Goal: Transaction & Acquisition: Purchase product/service

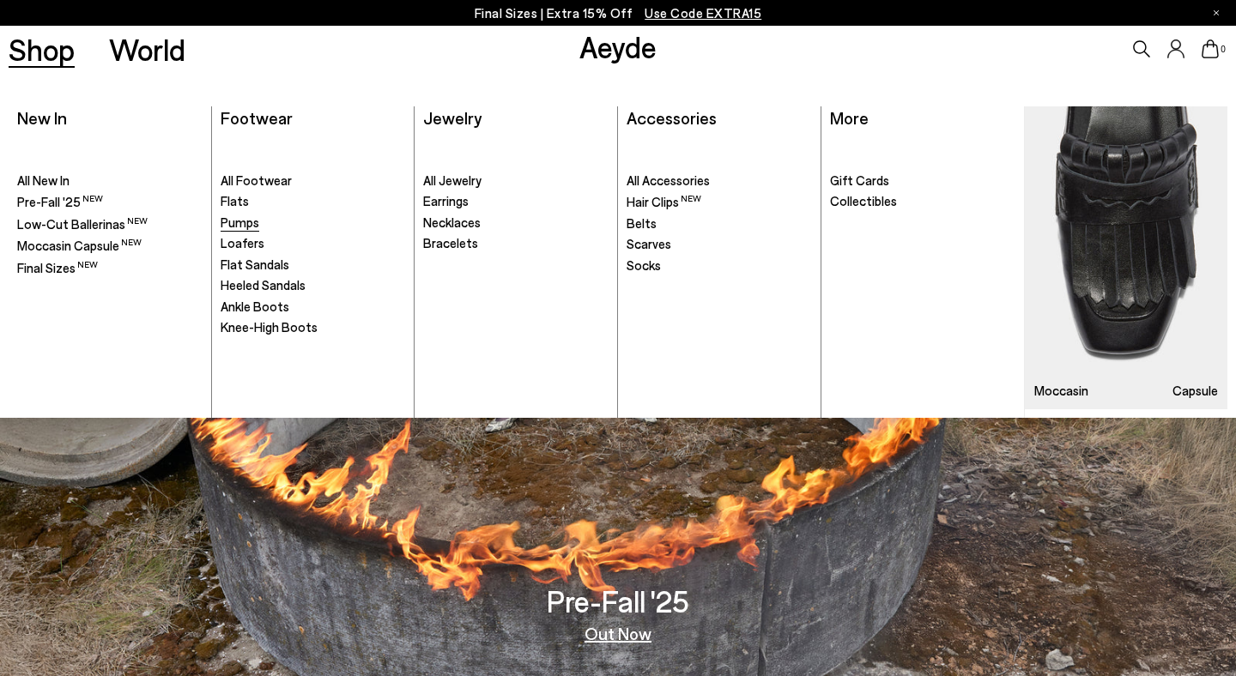
click at [238, 221] on span "Pumps" at bounding box center [240, 222] width 39 height 15
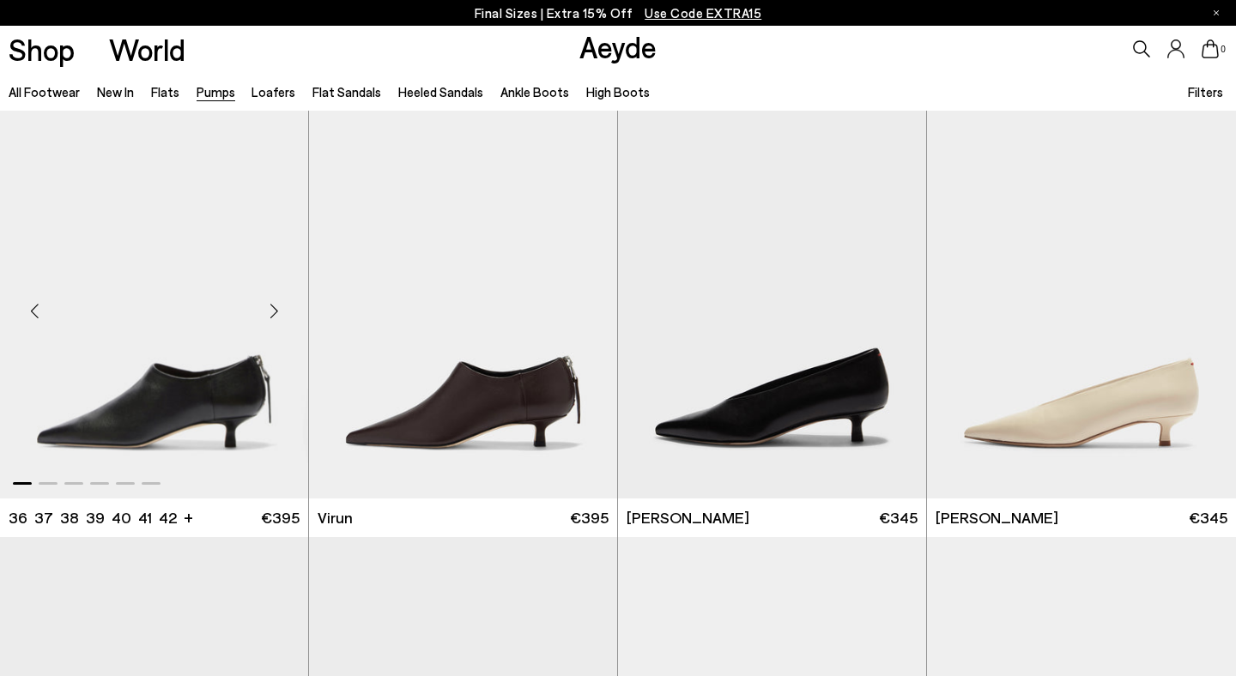
scroll to position [13, 0]
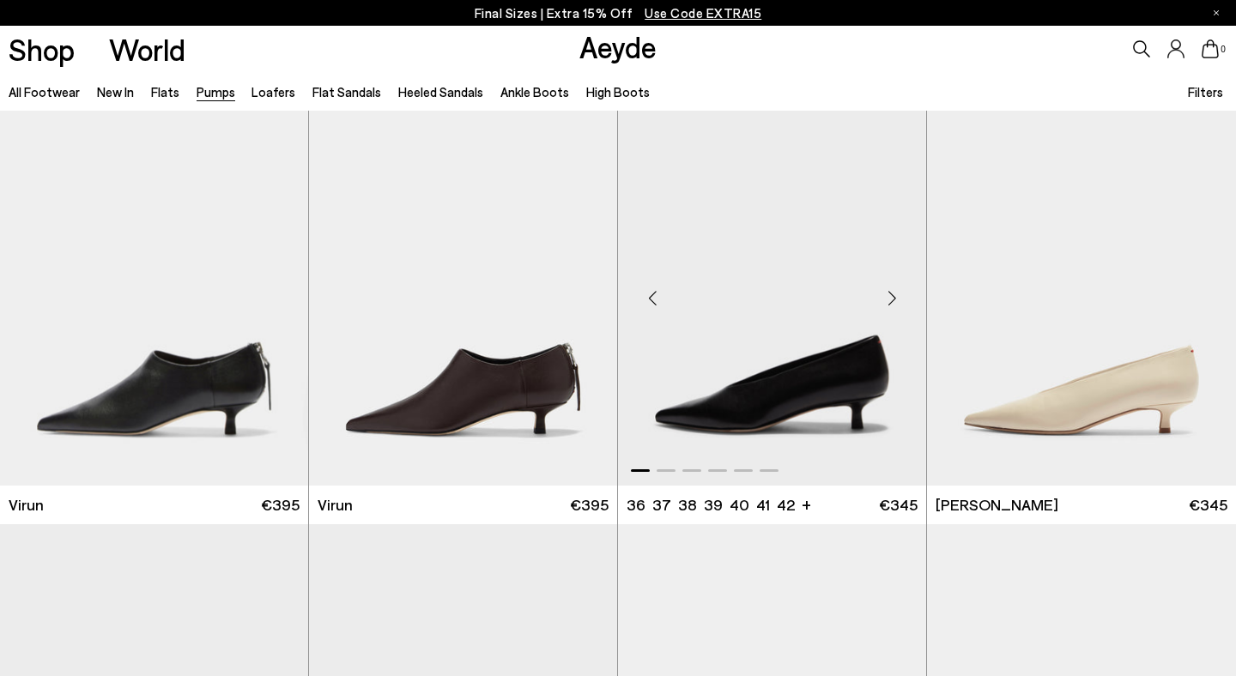
click at [893, 294] on div "Next slide" at bounding box center [892, 299] width 52 height 52
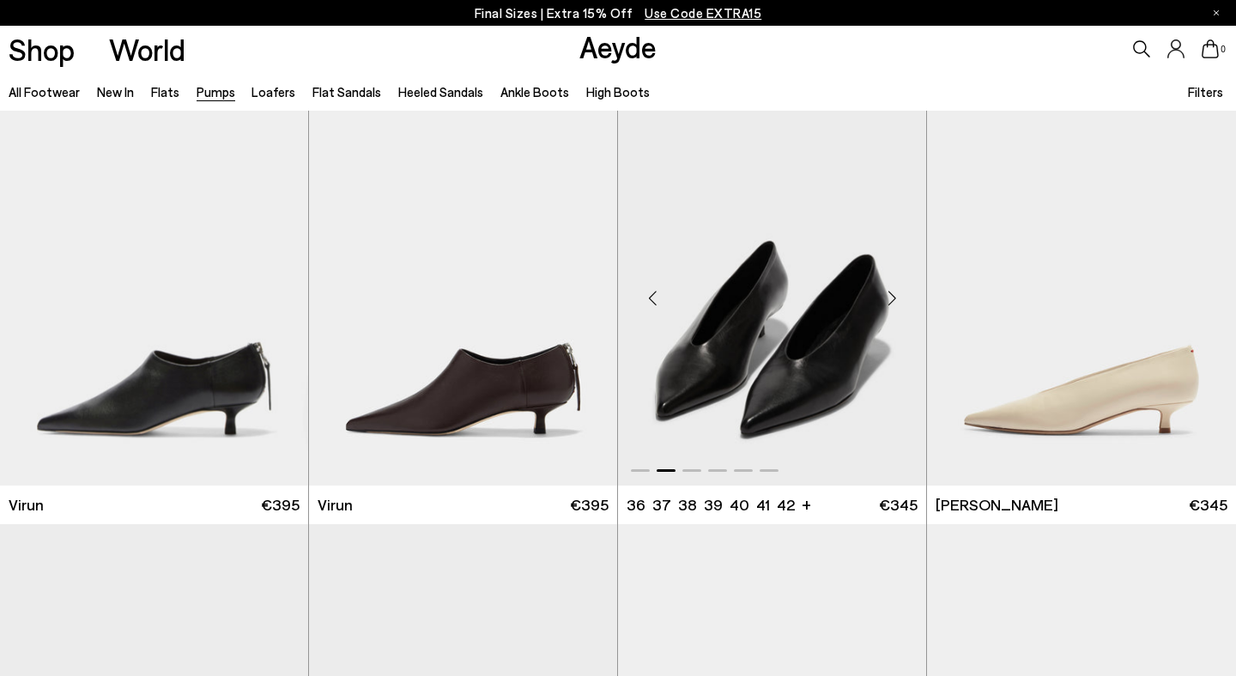
click at [893, 294] on div "Next slide" at bounding box center [892, 299] width 52 height 52
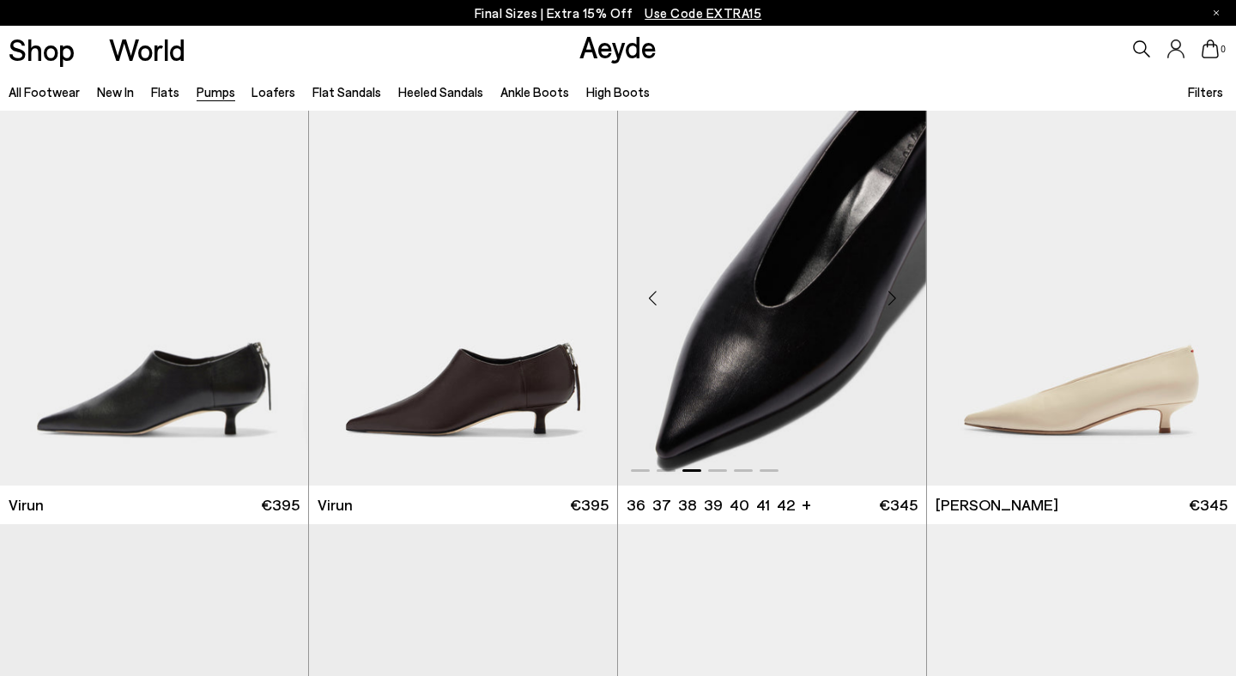
click at [893, 294] on div "Next slide" at bounding box center [892, 299] width 52 height 52
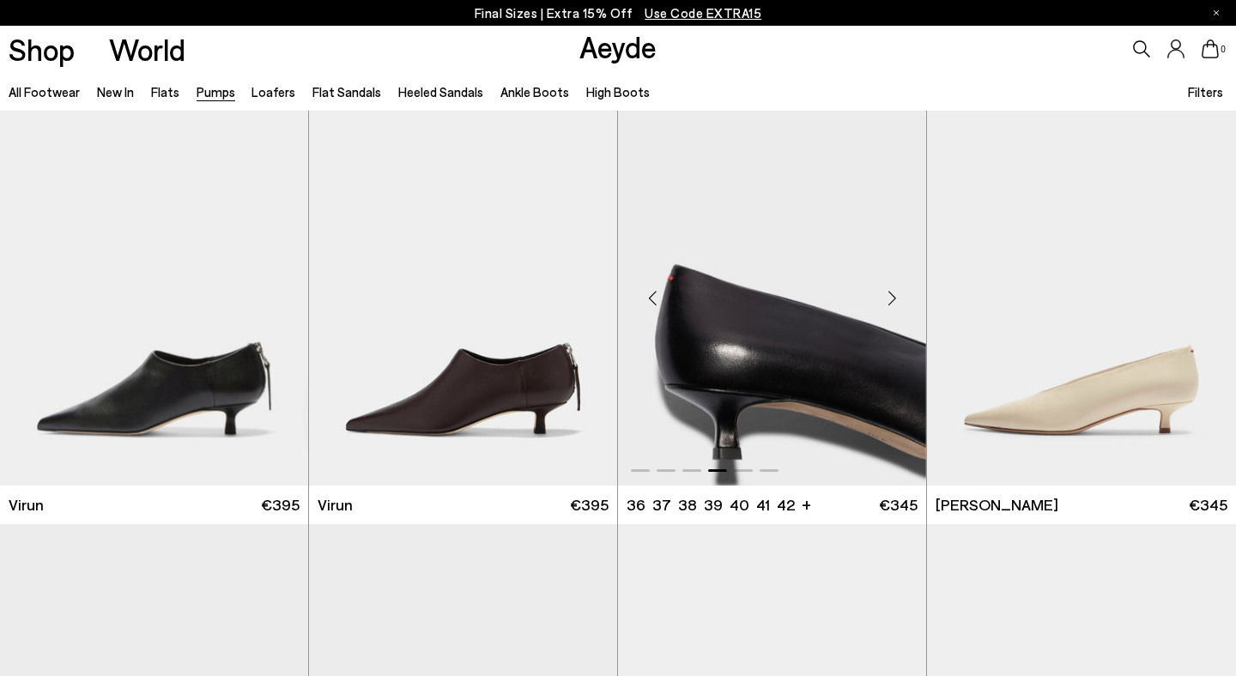
click at [893, 294] on div "Next slide" at bounding box center [892, 299] width 52 height 52
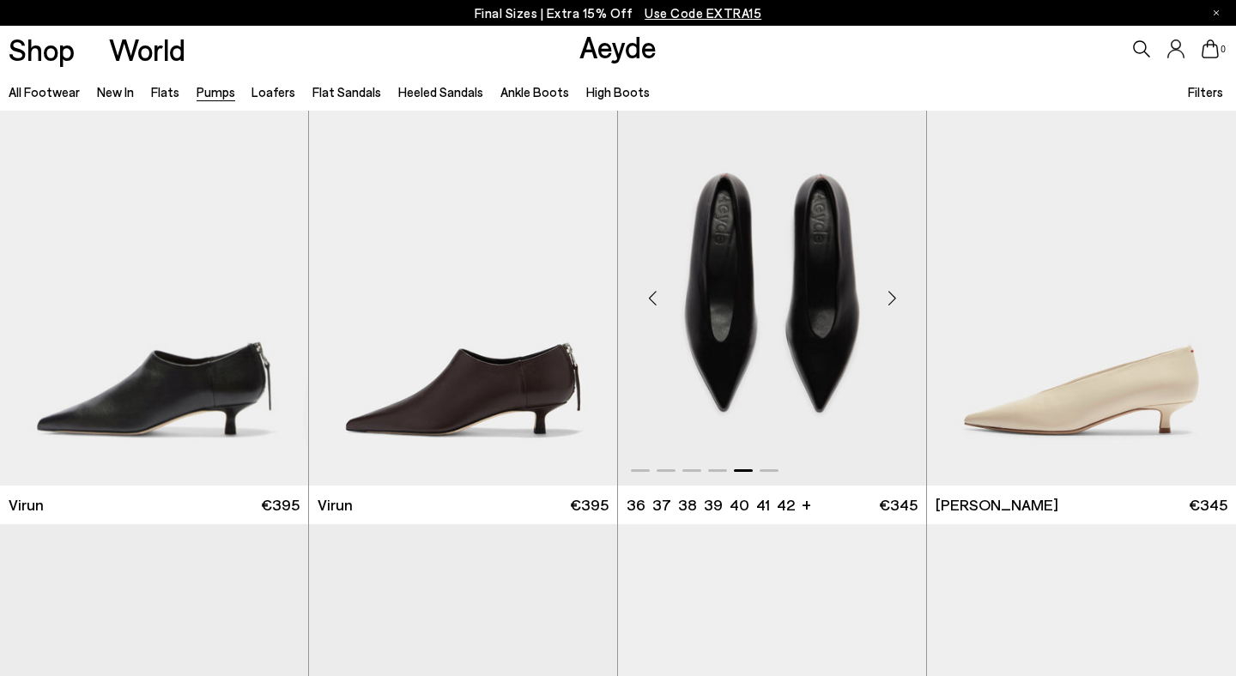
click at [893, 294] on div "Next slide" at bounding box center [892, 299] width 52 height 52
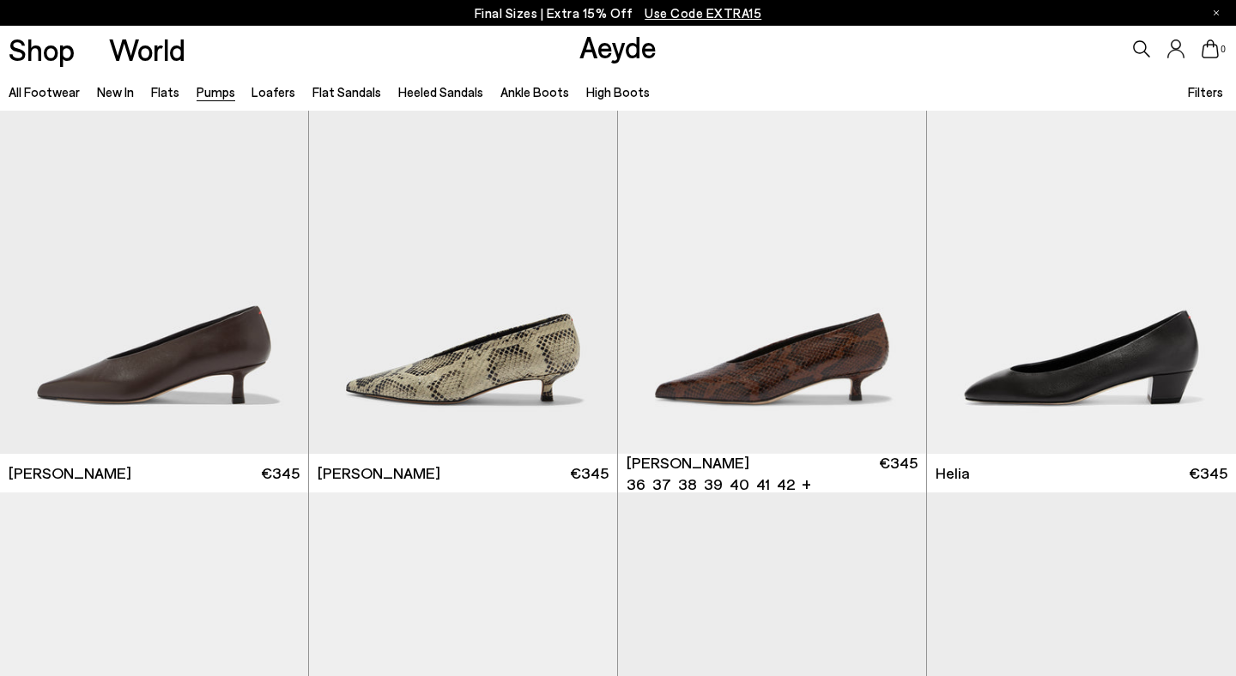
scroll to position [474, 0]
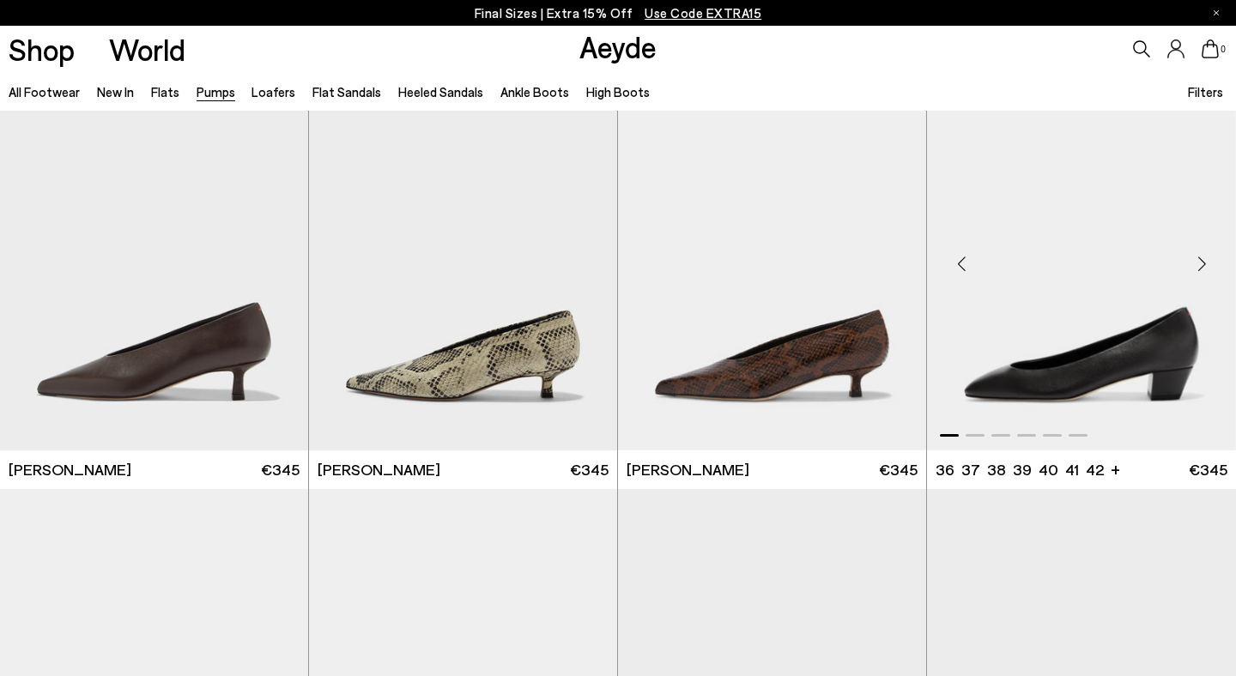
click at [1203, 264] on div "Next slide" at bounding box center [1202, 264] width 52 height 52
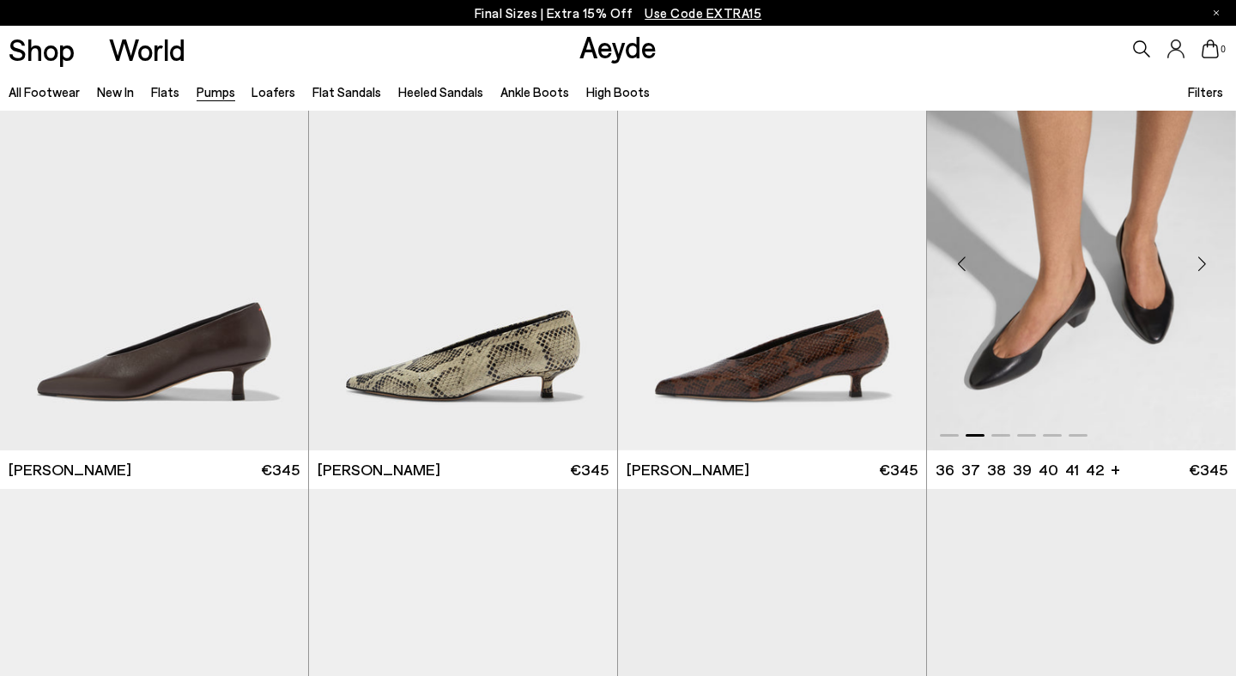
click at [1203, 264] on div "Next slide" at bounding box center [1202, 264] width 52 height 52
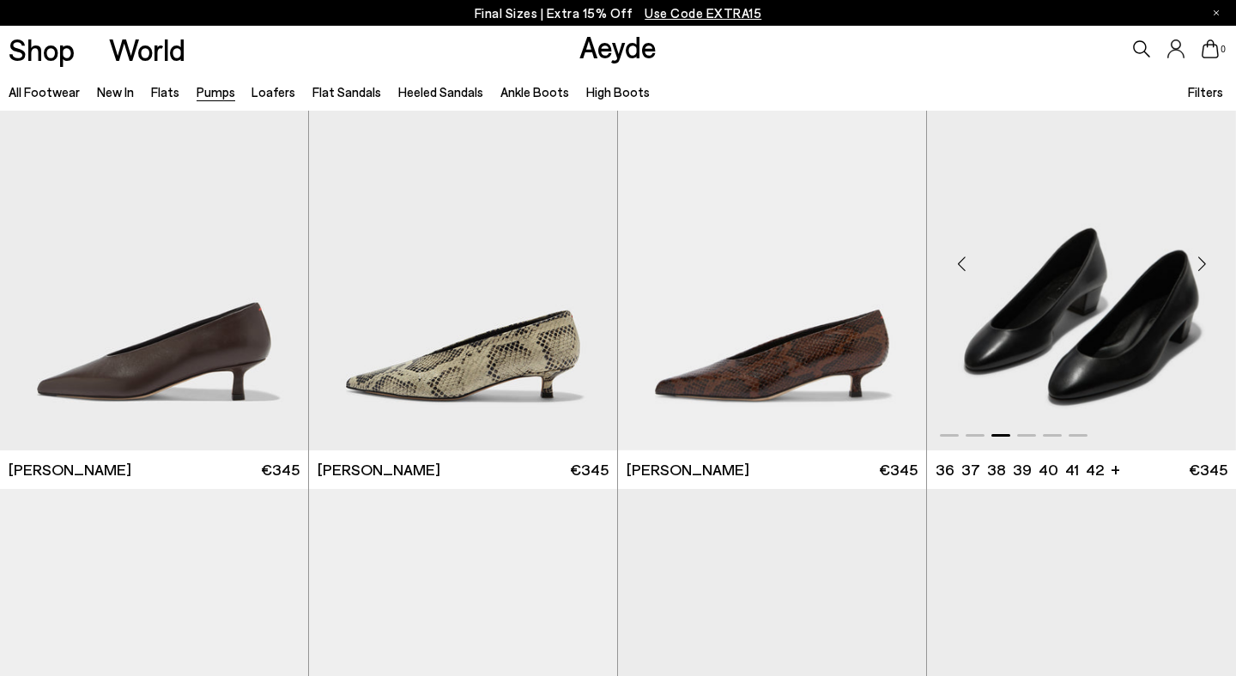
click at [964, 259] on div "Previous slide" at bounding box center [962, 264] width 52 height 52
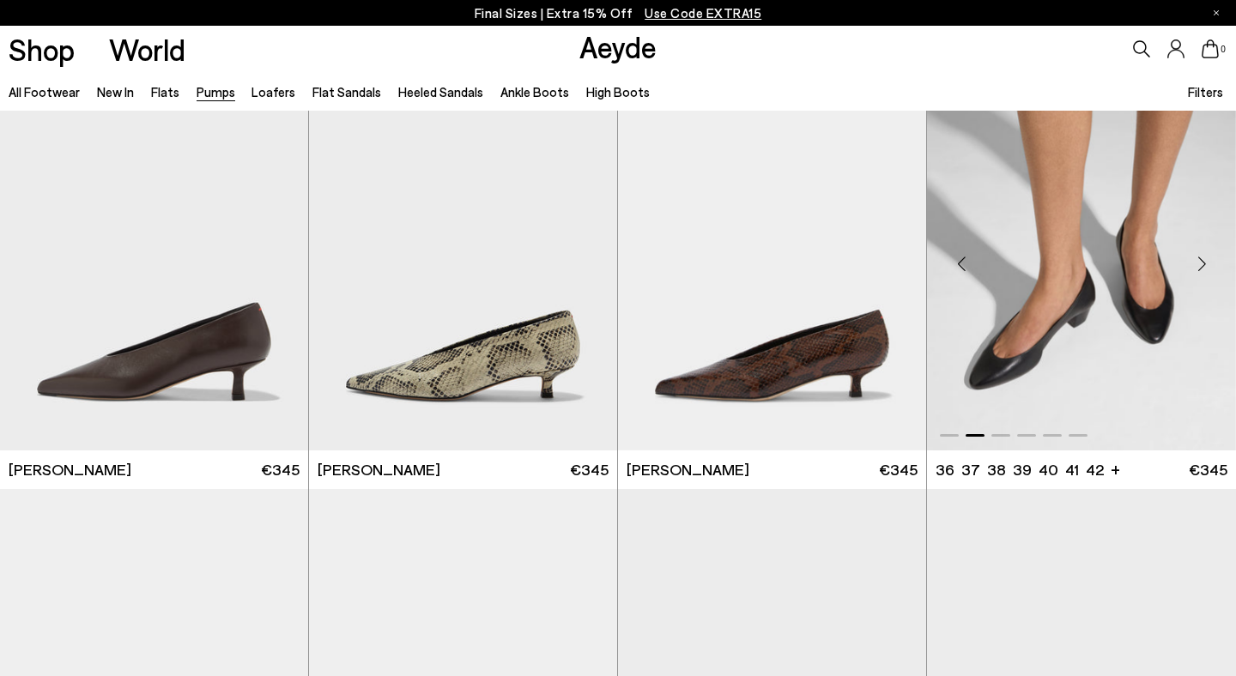
click at [1198, 260] on div "Next slide" at bounding box center [1202, 264] width 52 height 52
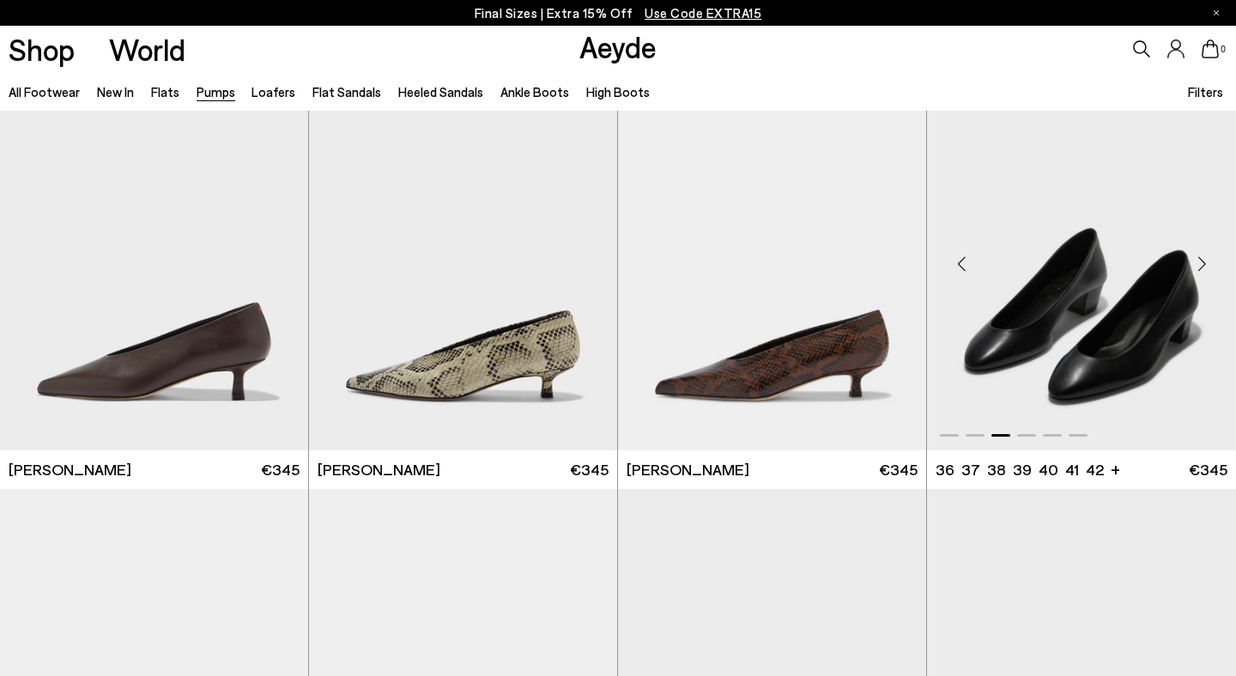
click at [1198, 260] on div "Next slide" at bounding box center [1202, 264] width 52 height 52
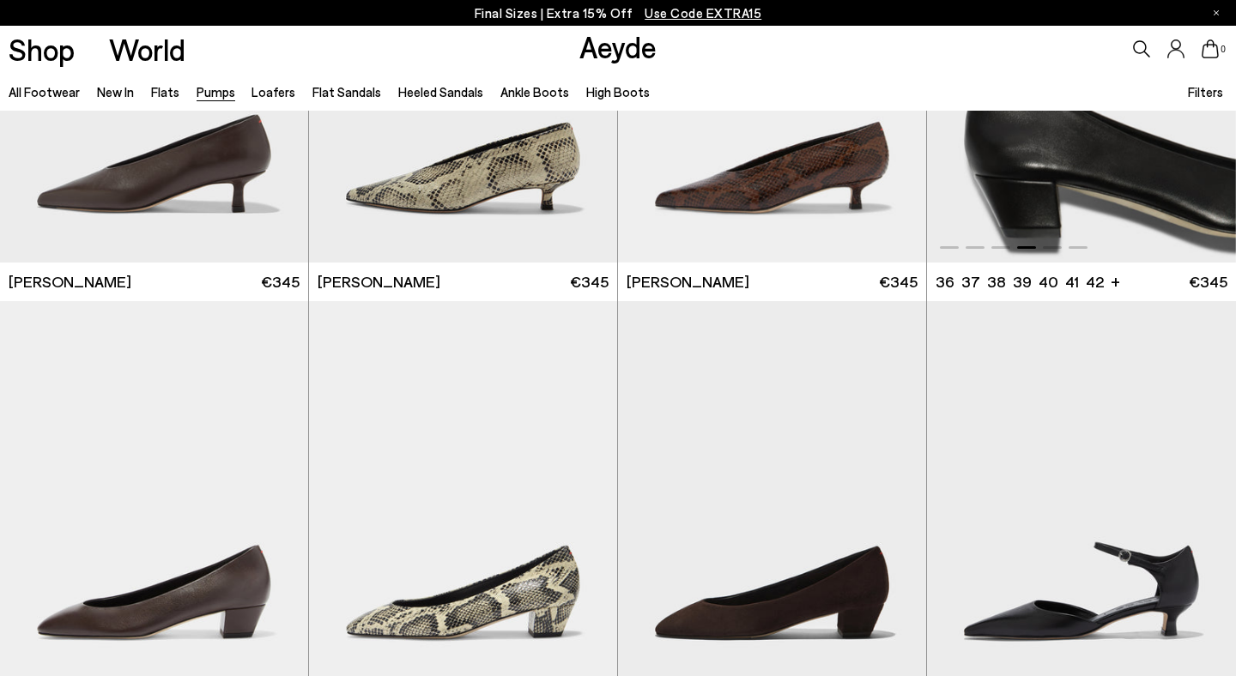
scroll to position [889, 0]
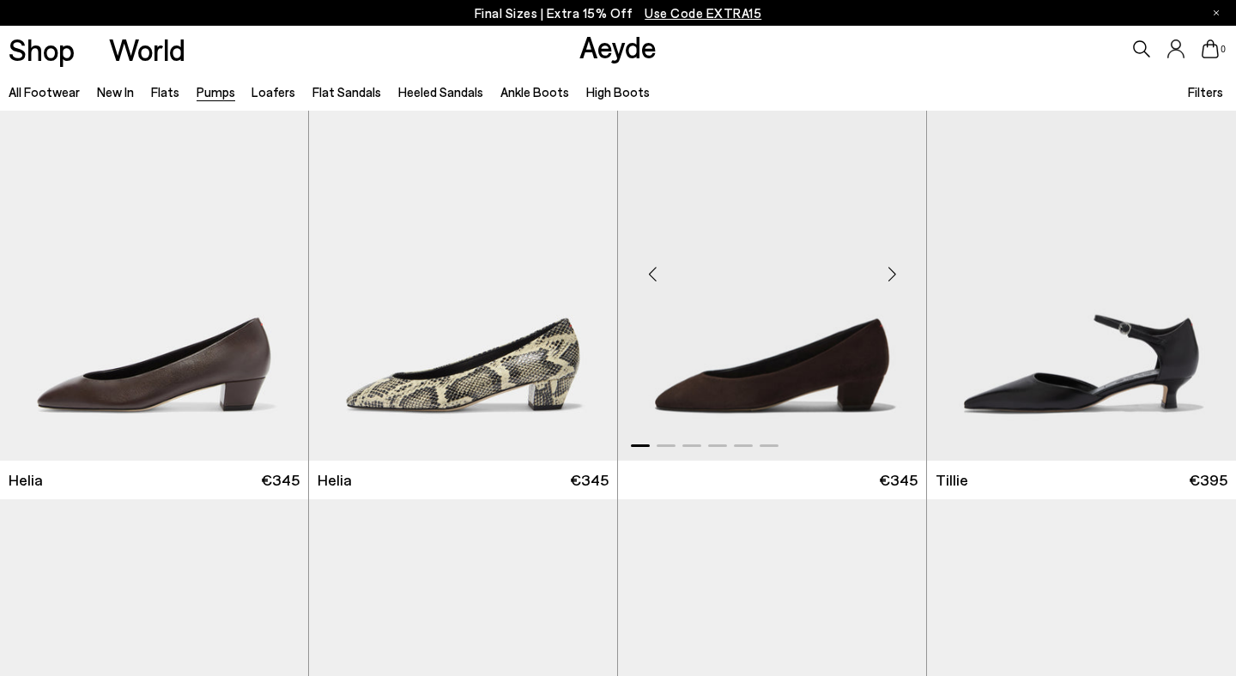
click at [888, 249] on div "Next slide" at bounding box center [892, 275] width 52 height 52
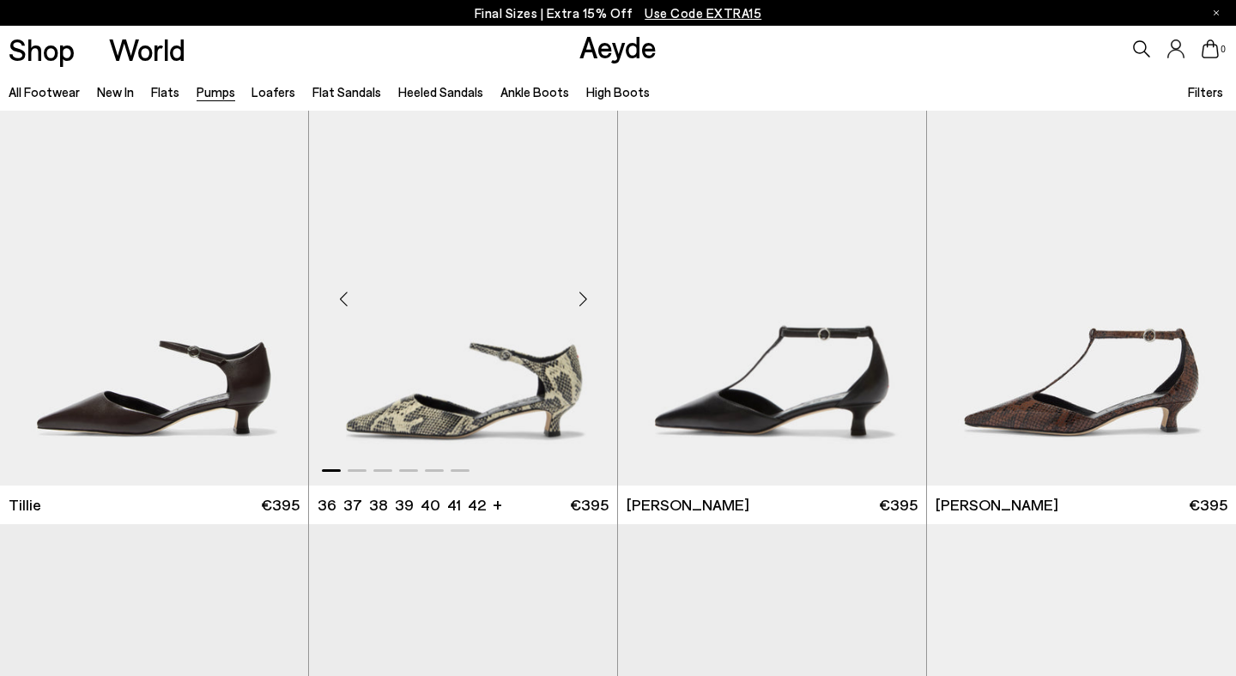
scroll to position [1292, 0]
click at [580, 295] on div "Next slide" at bounding box center [583, 298] width 52 height 52
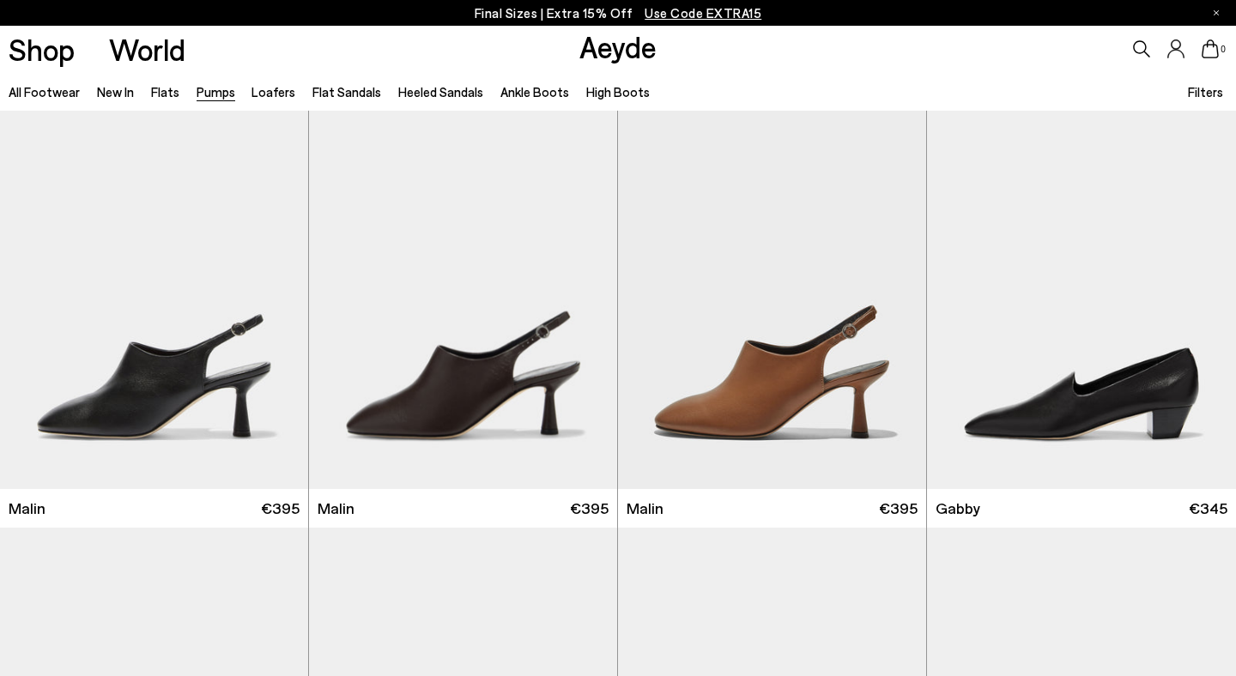
scroll to position [2636, 0]
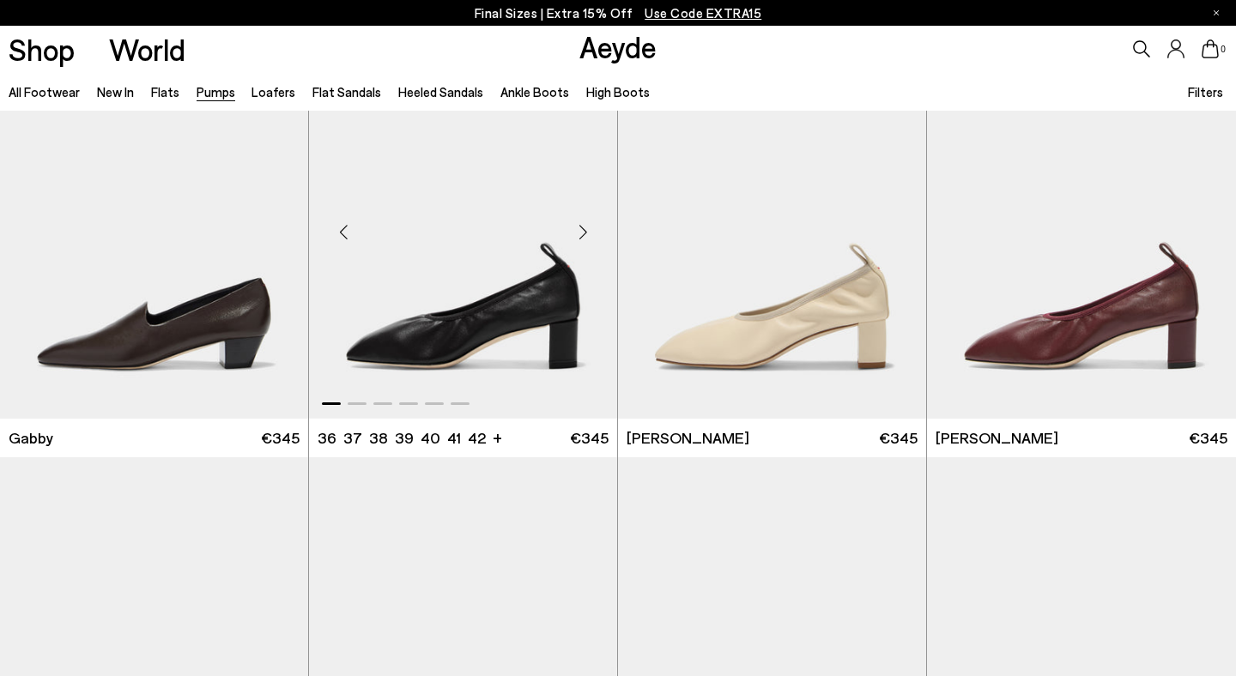
click at [583, 231] on div "Next slide" at bounding box center [583, 232] width 52 height 52
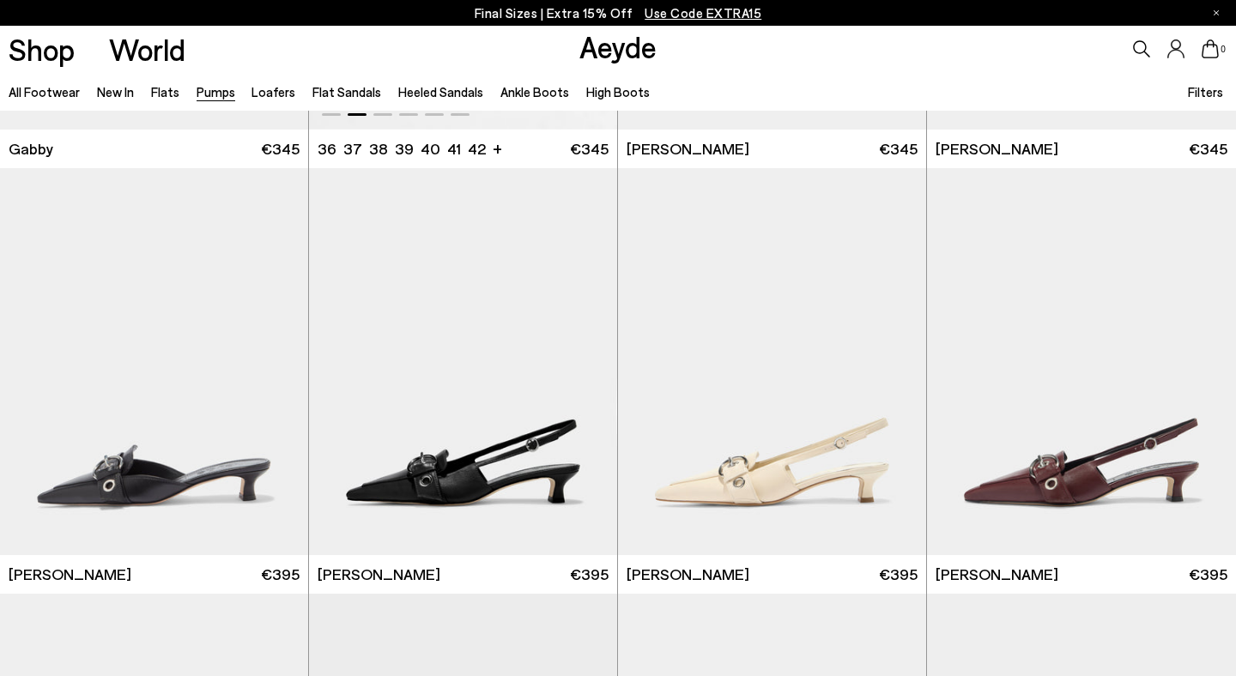
scroll to position [2937, 0]
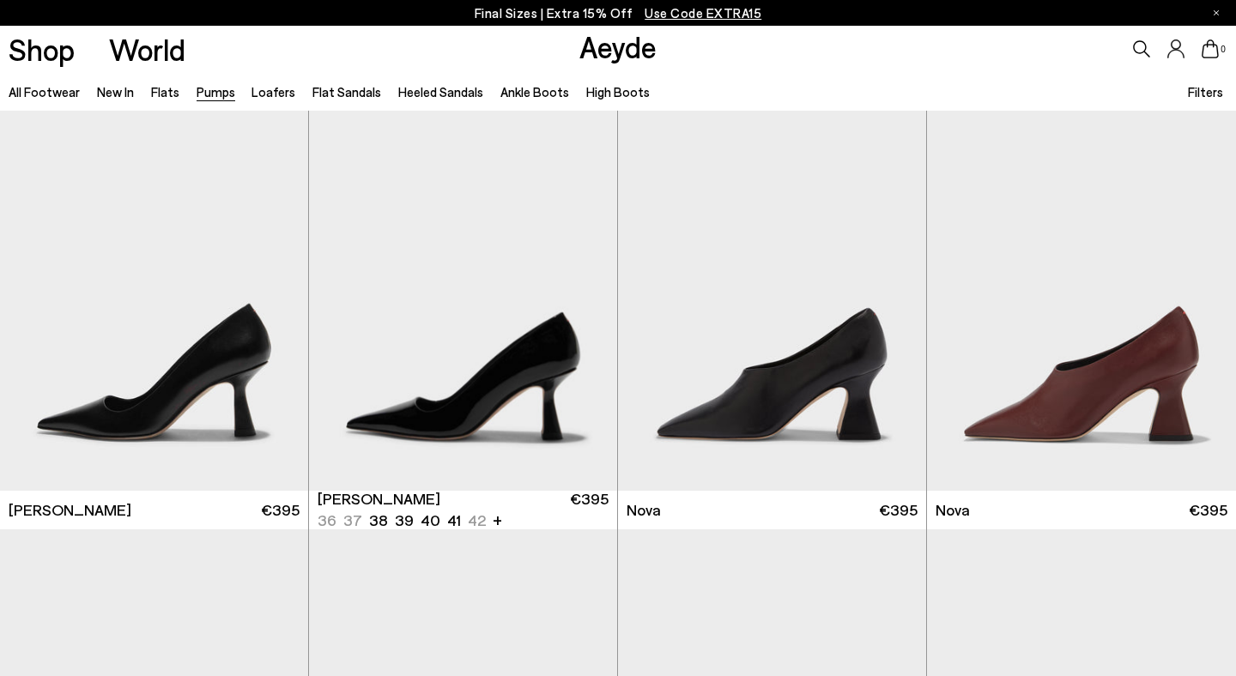
scroll to position [5570, 0]
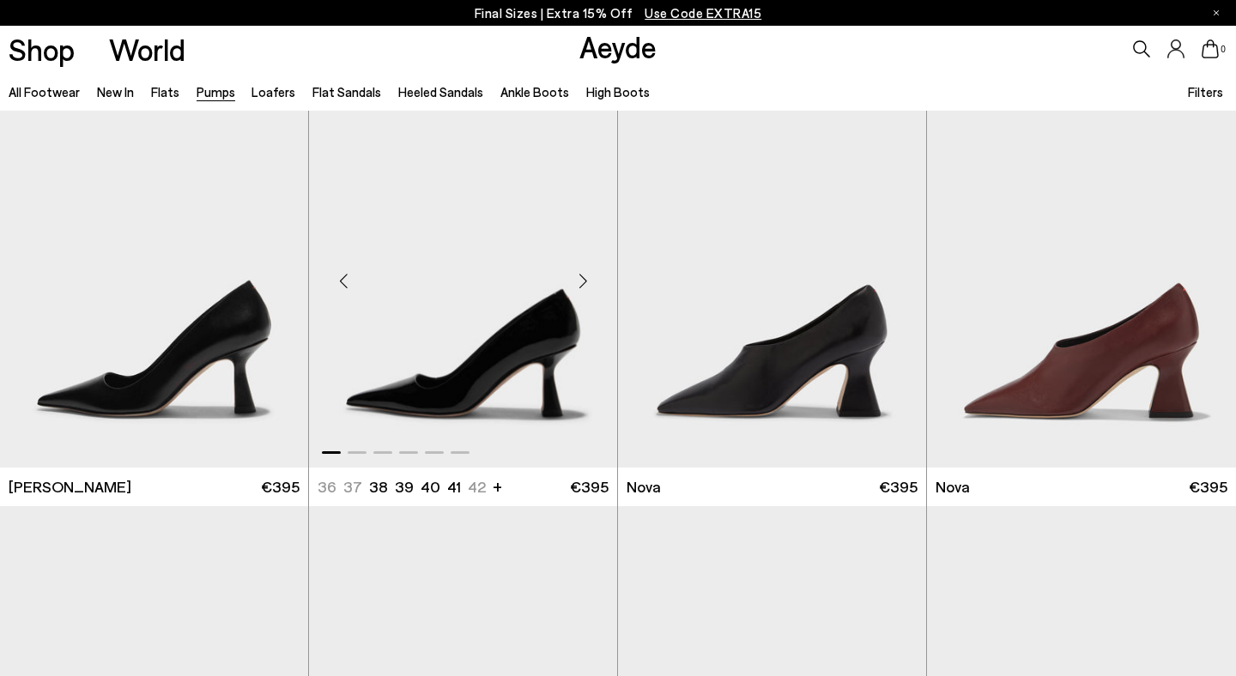
click at [585, 280] on div "Next slide" at bounding box center [583, 281] width 52 height 52
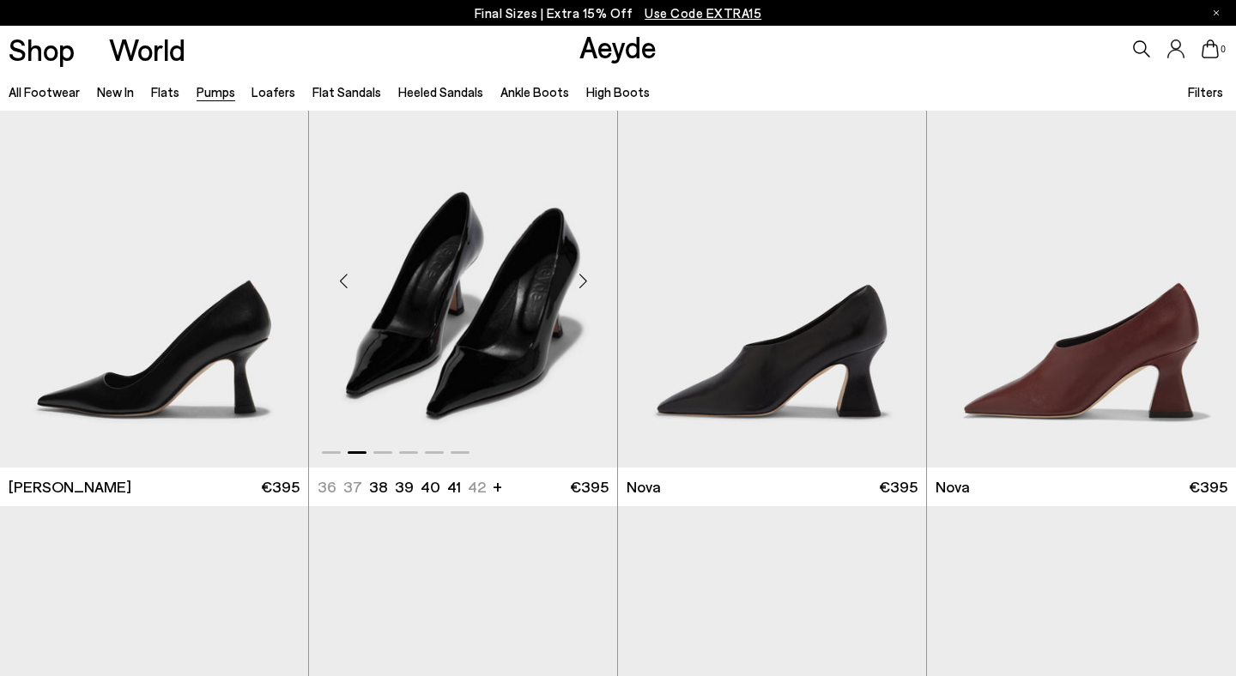
click at [585, 280] on div "Next slide" at bounding box center [583, 281] width 52 height 52
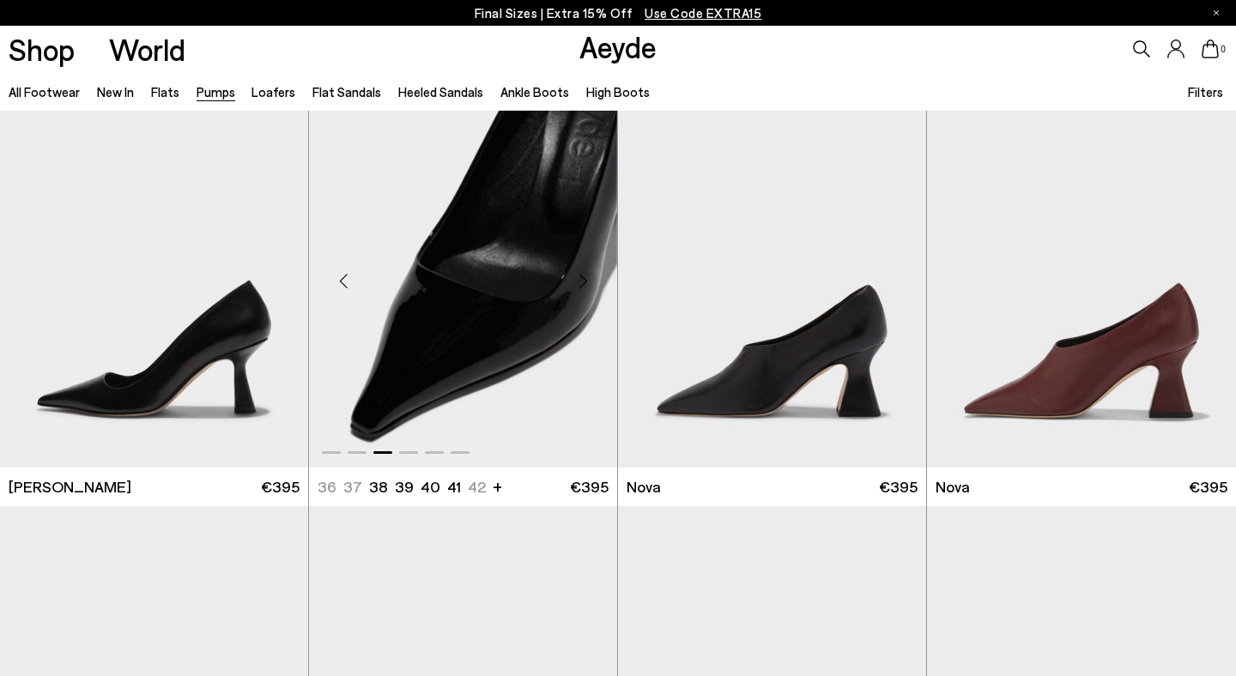
click at [585, 280] on div "Next slide" at bounding box center [583, 281] width 52 height 52
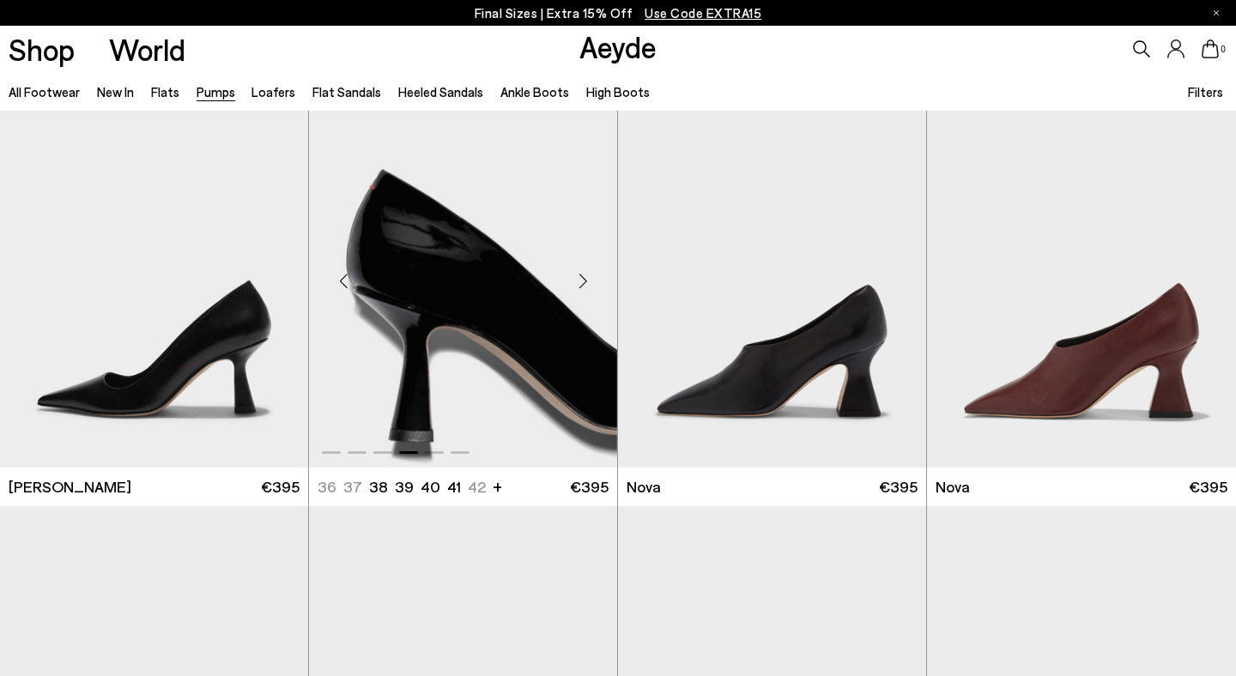
click at [585, 280] on div "Next slide" at bounding box center [583, 281] width 52 height 52
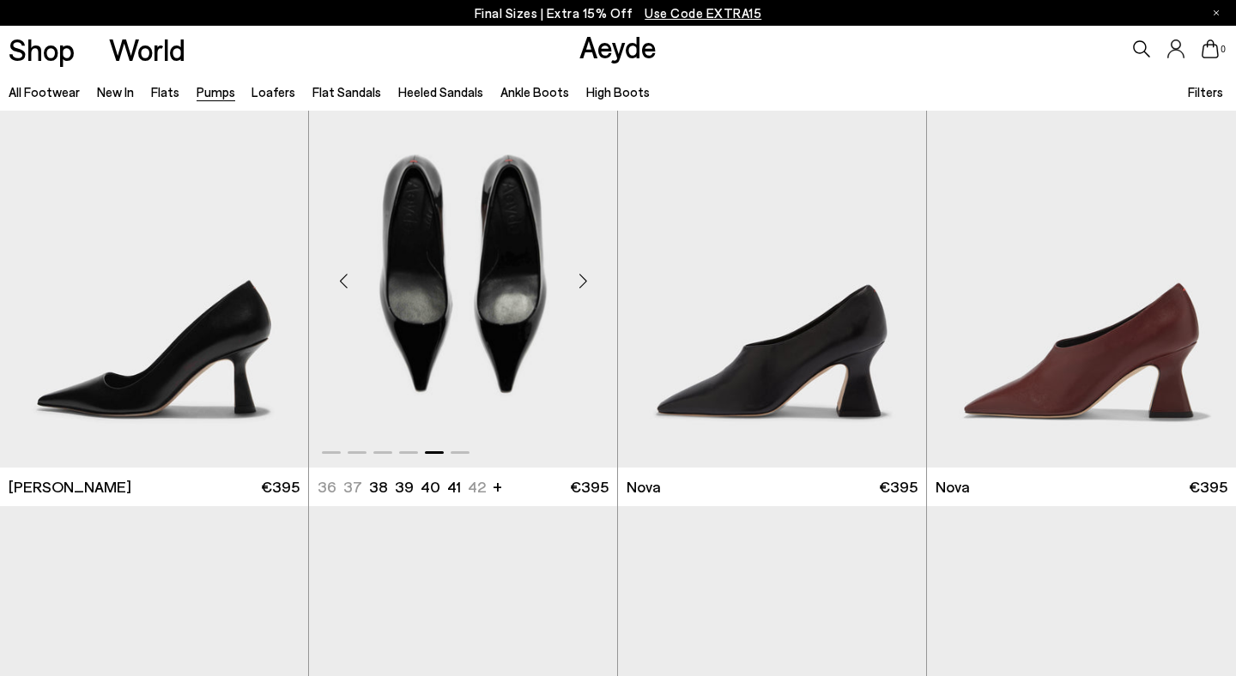
click at [585, 280] on div "Next slide" at bounding box center [583, 281] width 52 height 52
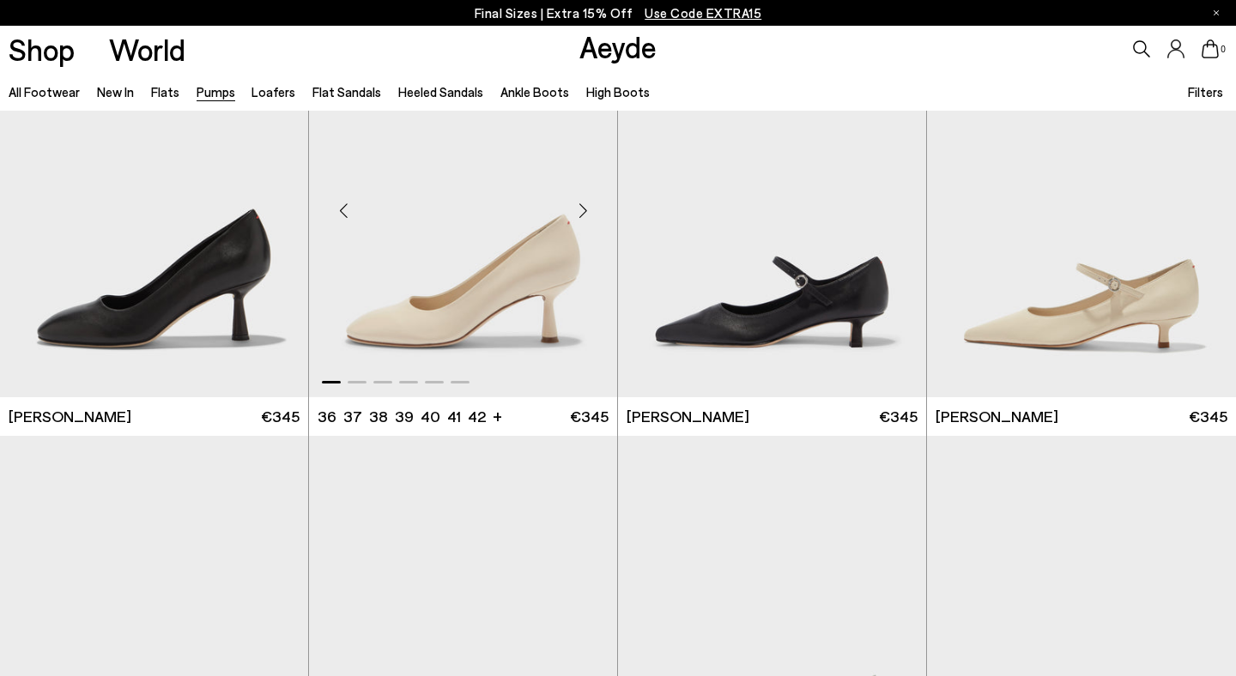
scroll to position [6089, 0]
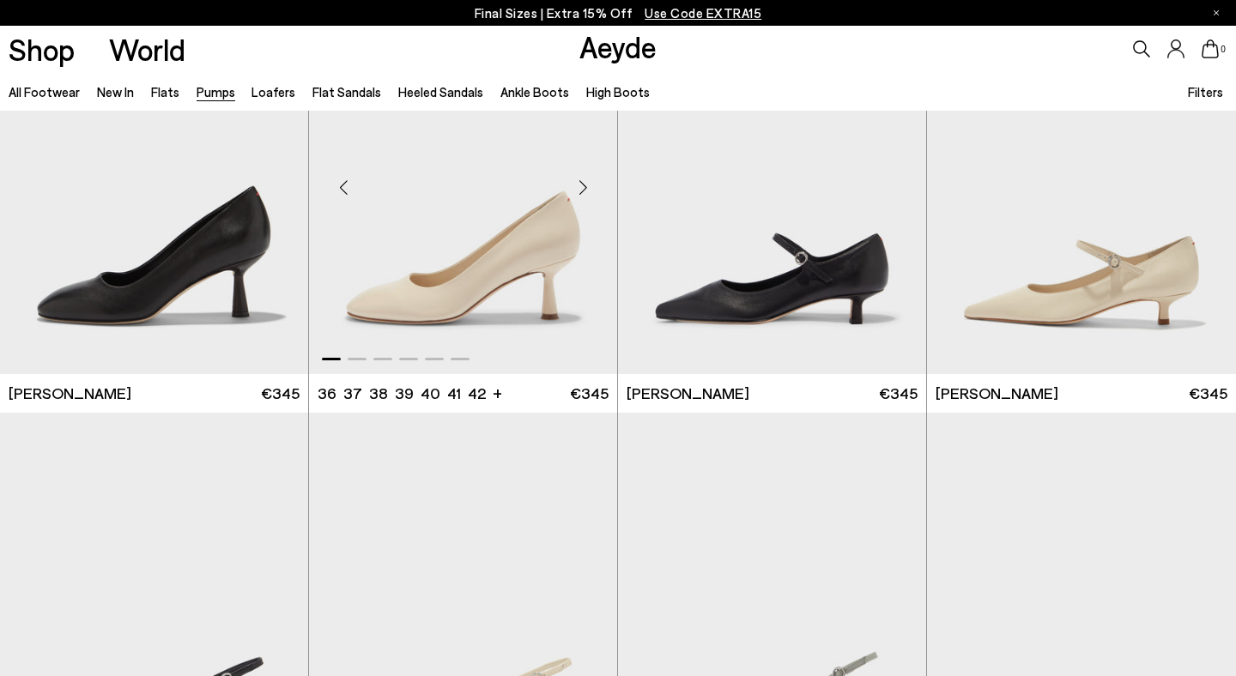
click at [587, 186] on div "Next slide" at bounding box center [583, 187] width 52 height 52
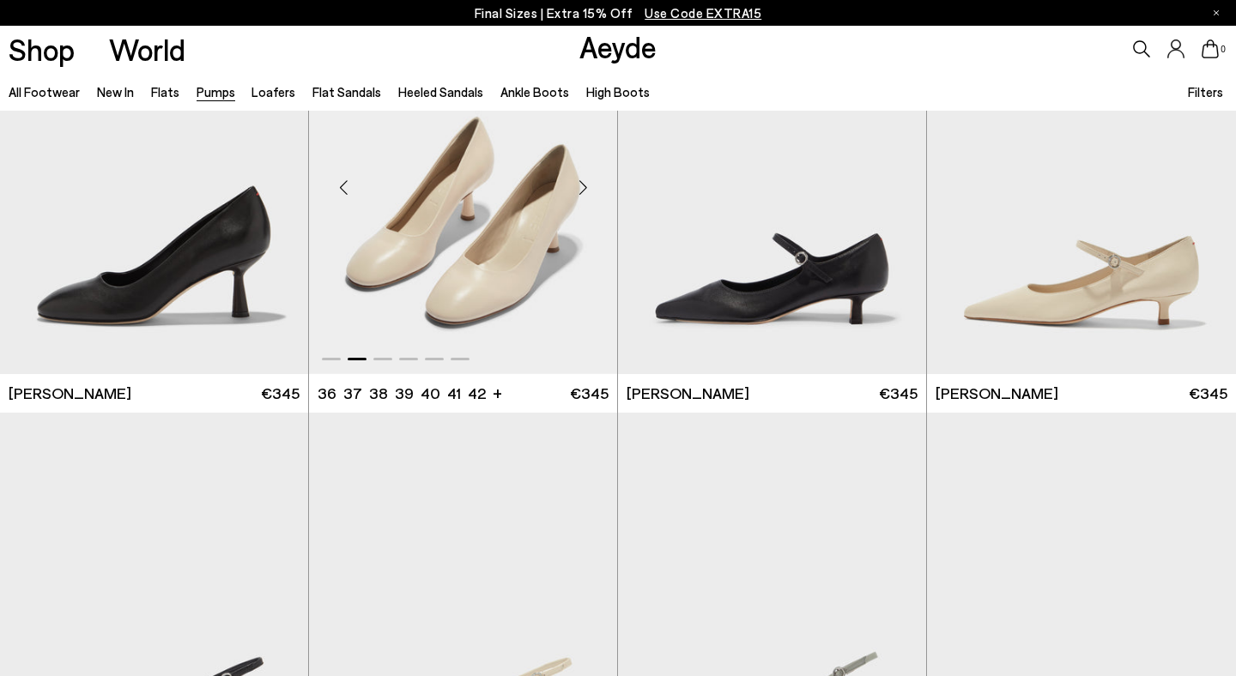
click at [587, 186] on div "Next slide" at bounding box center [583, 187] width 52 height 52
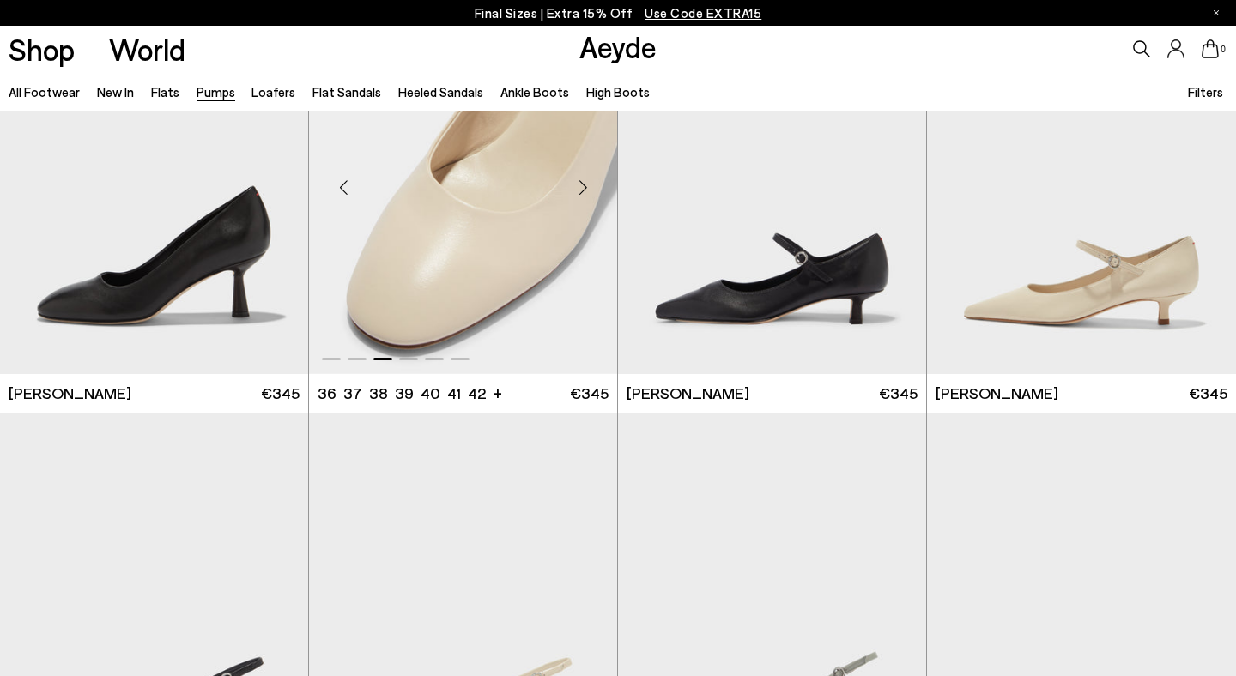
click at [587, 186] on div "Next slide" at bounding box center [583, 187] width 52 height 52
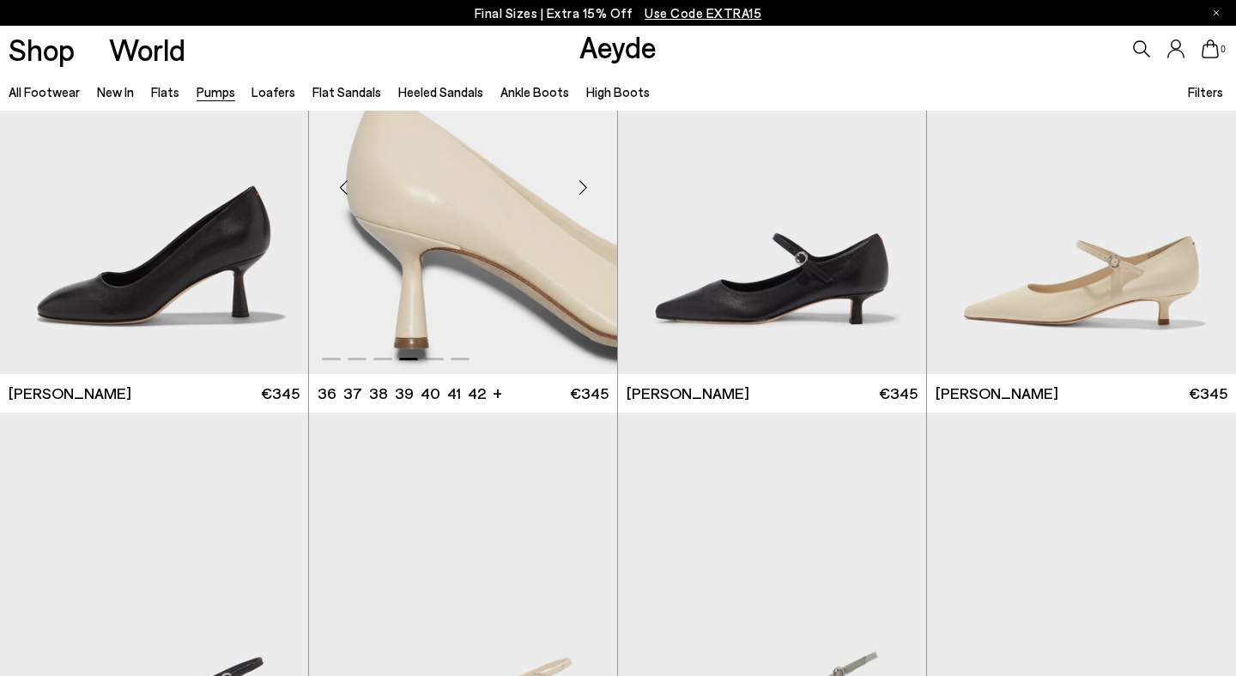
click at [587, 186] on div "Next slide" at bounding box center [583, 187] width 52 height 52
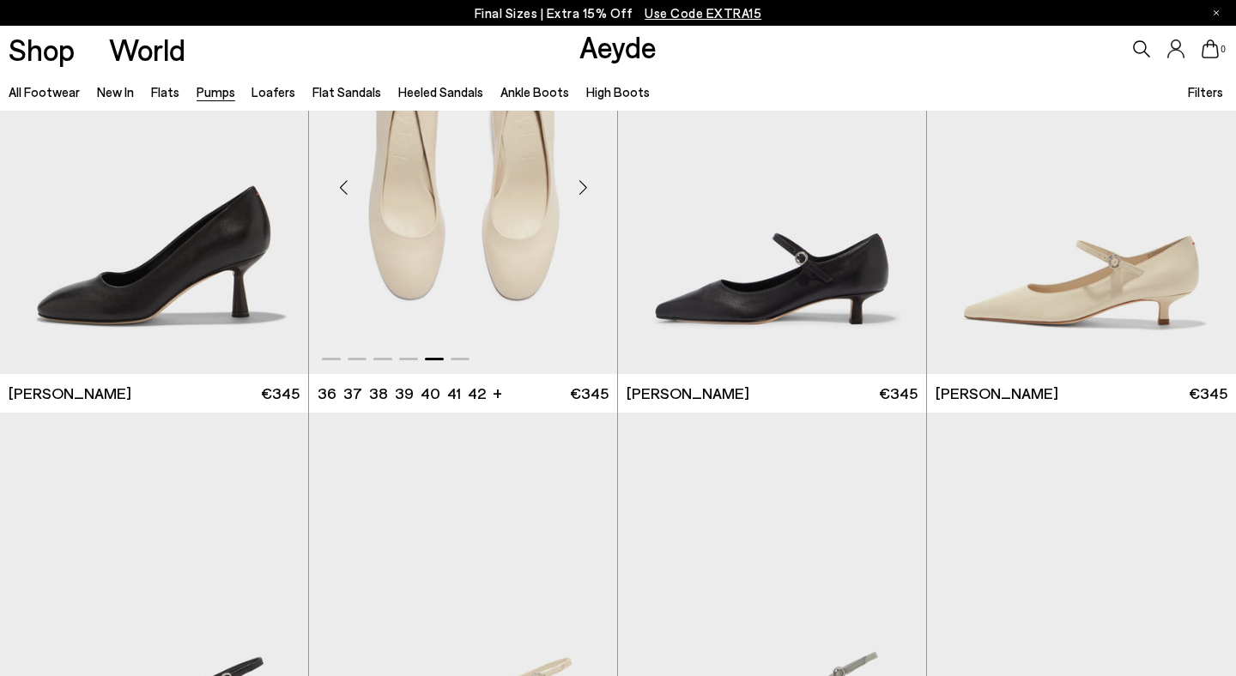
click at [587, 186] on div "Next slide" at bounding box center [583, 187] width 52 height 52
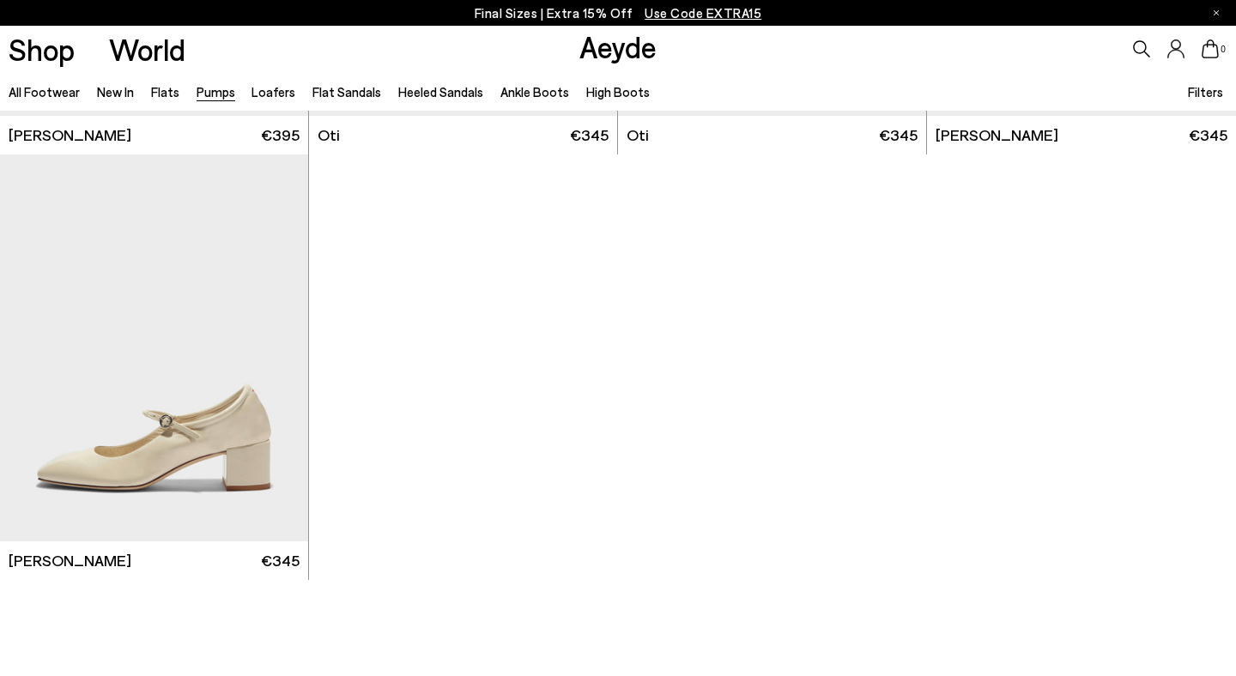
scroll to position [7194, 0]
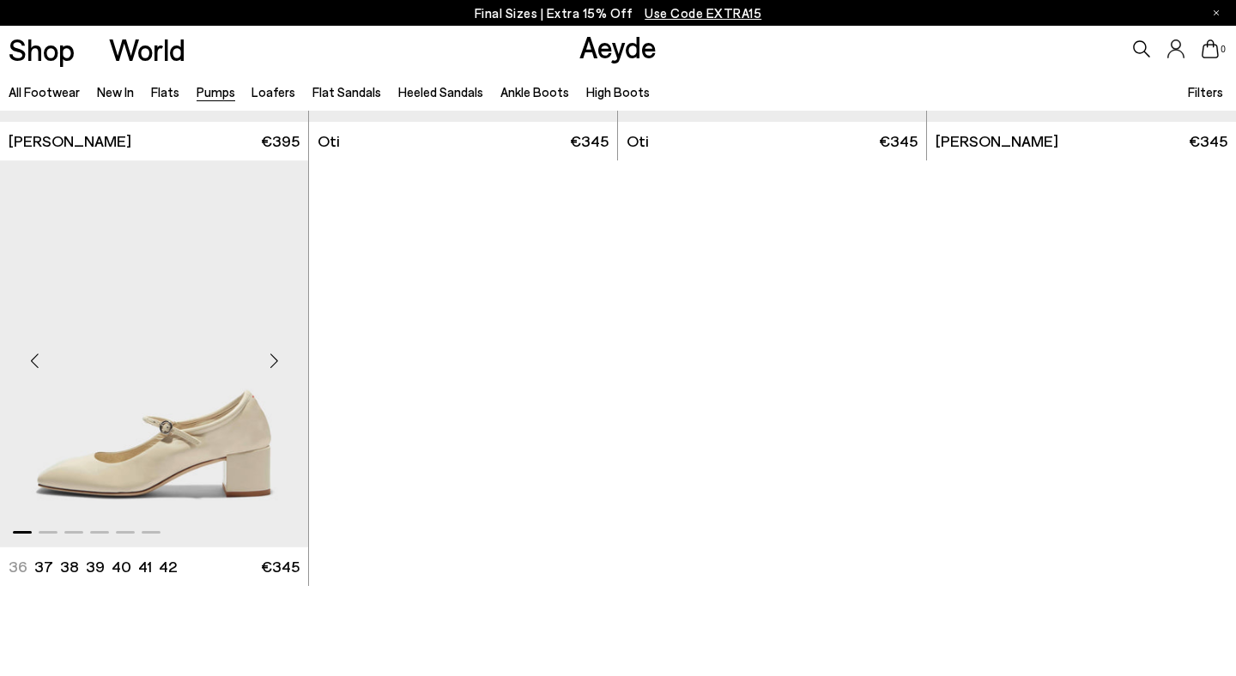
click at [273, 361] on div "Next slide" at bounding box center [274, 362] width 52 height 52
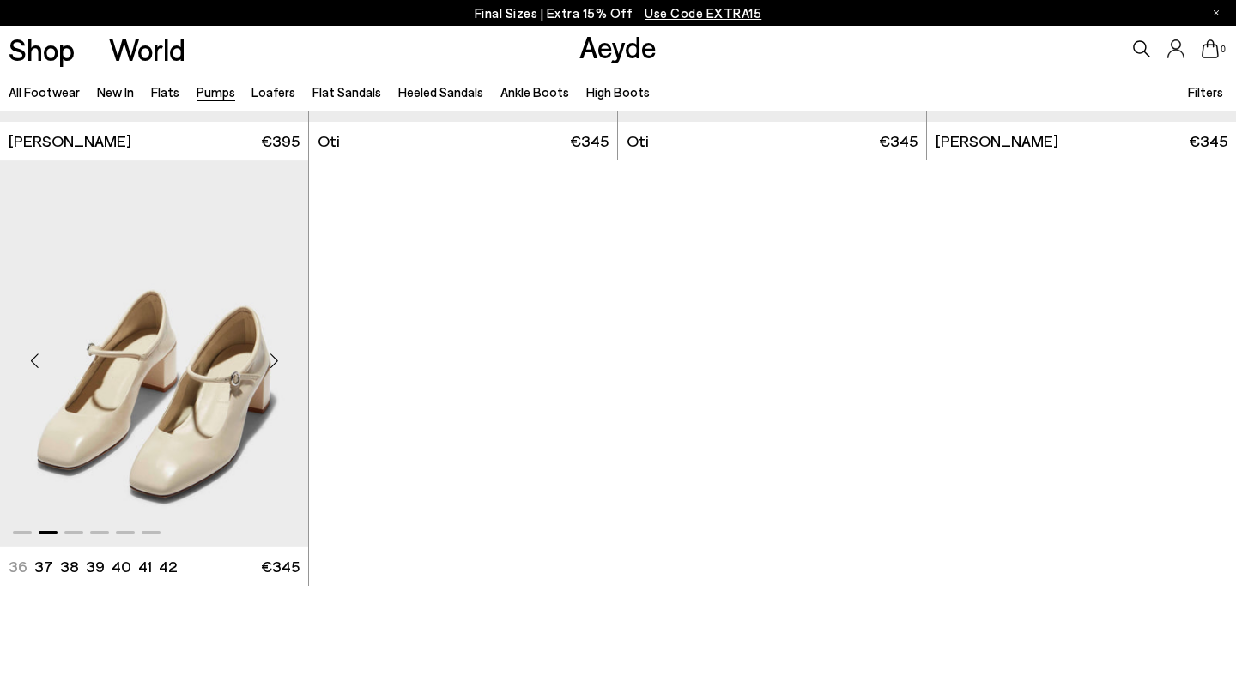
click at [273, 361] on div "Next slide" at bounding box center [274, 362] width 52 height 52
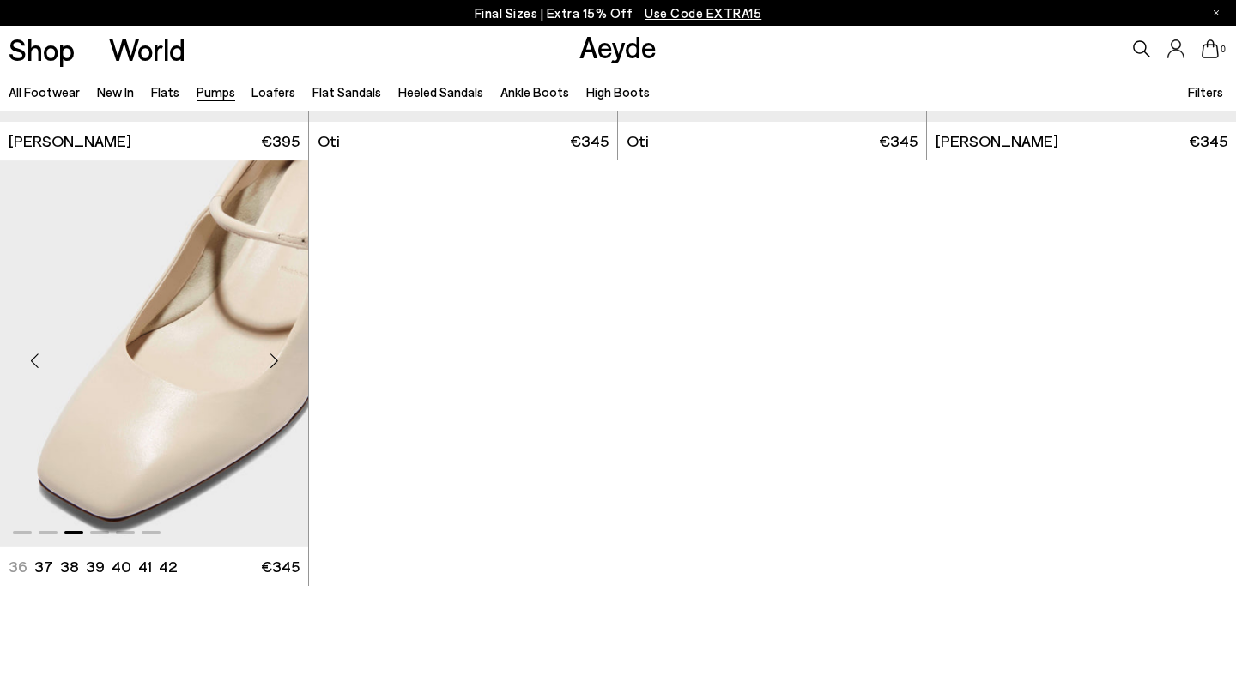
click at [273, 361] on div "Next slide" at bounding box center [274, 362] width 52 height 52
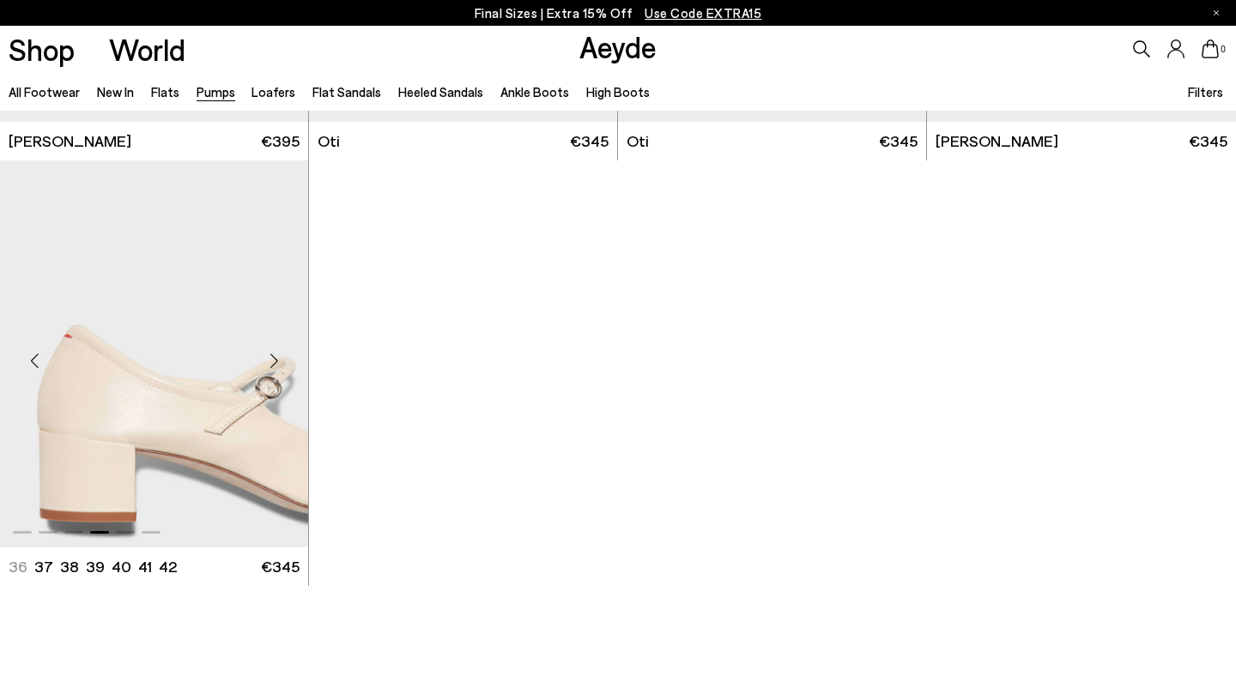
click at [273, 361] on div "Next slide" at bounding box center [274, 362] width 52 height 52
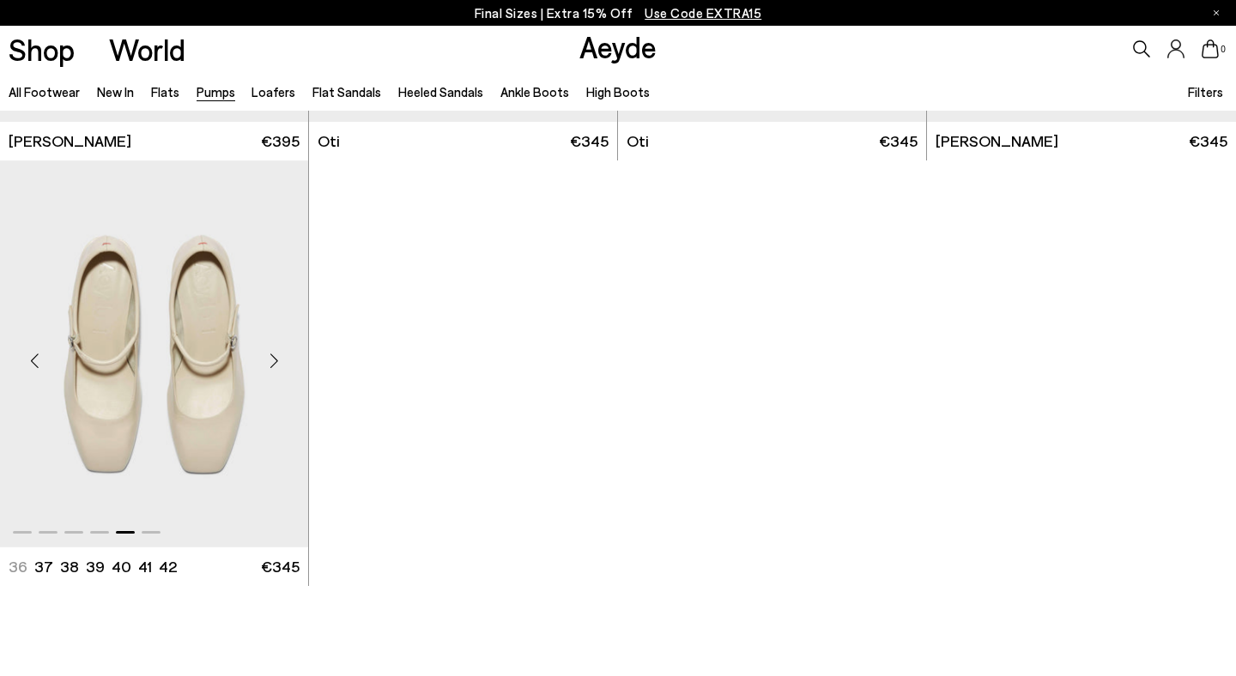
click at [273, 361] on div "Next slide" at bounding box center [274, 362] width 52 height 52
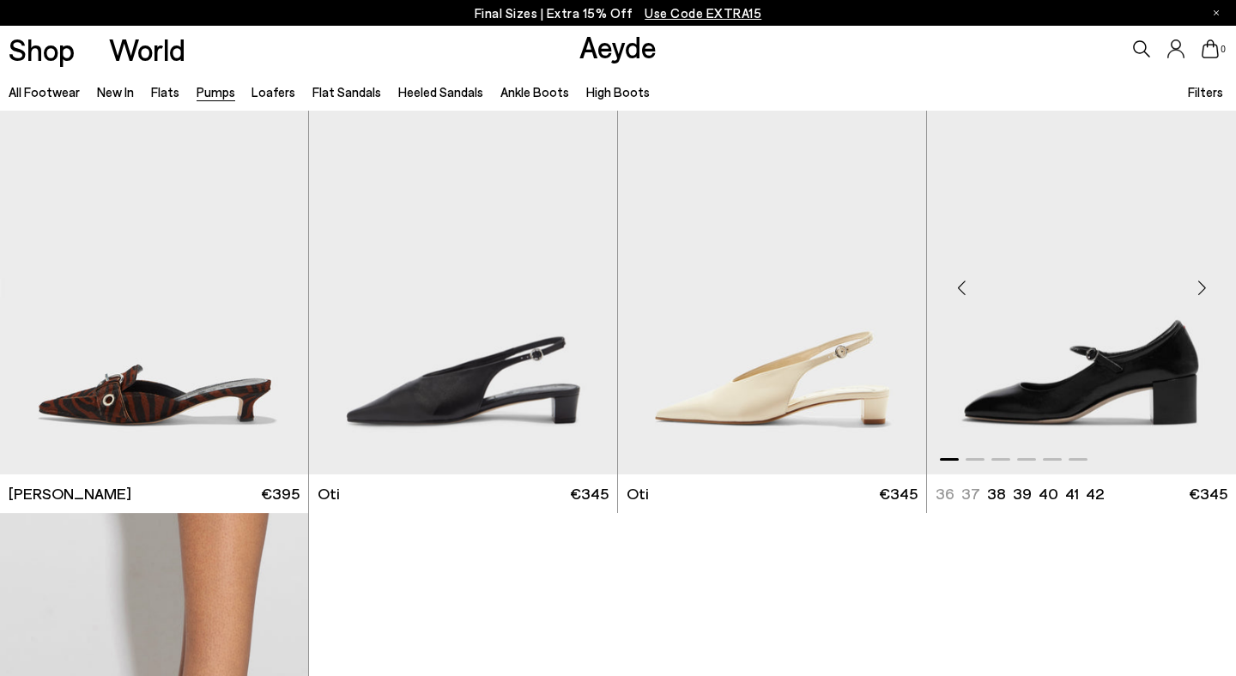
scroll to position [6839, 0]
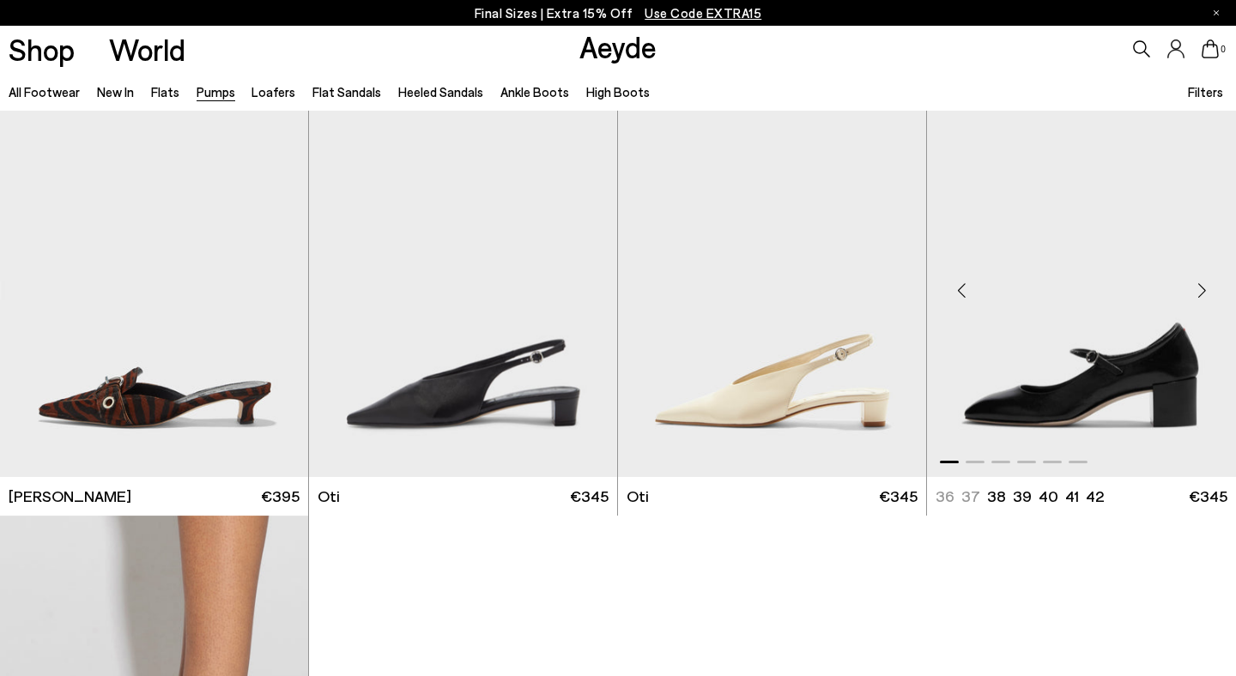
click at [1199, 288] on div "Next slide" at bounding box center [1202, 290] width 52 height 52
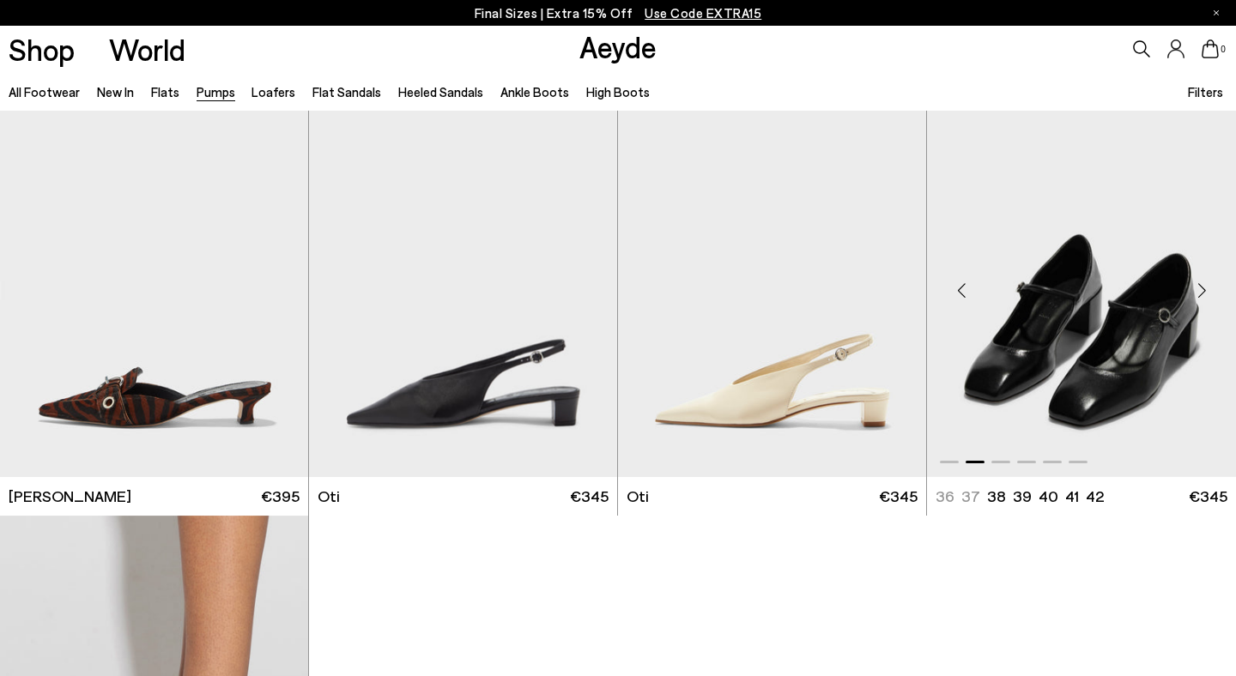
click at [1199, 288] on div "Next slide" at bounding box center [1202, 290] width 52 height 52
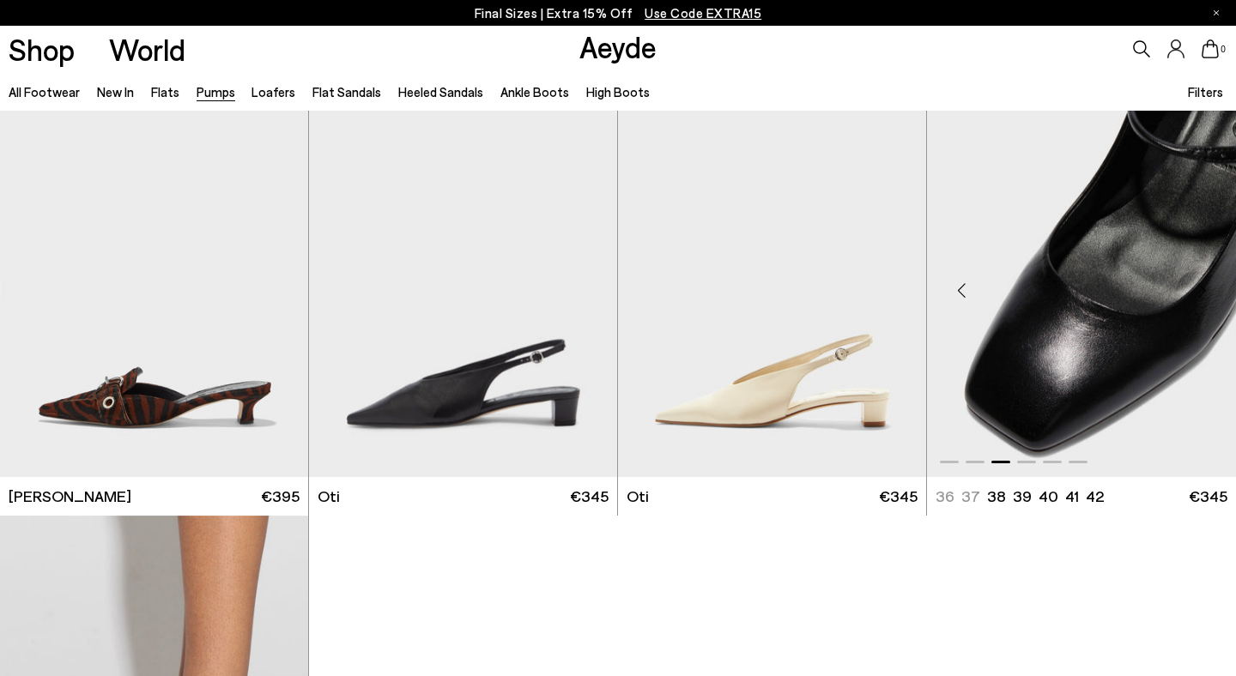
click at [1199, 288] on div "Next slide" at bounding box center [1202, 290] width 52 height 52
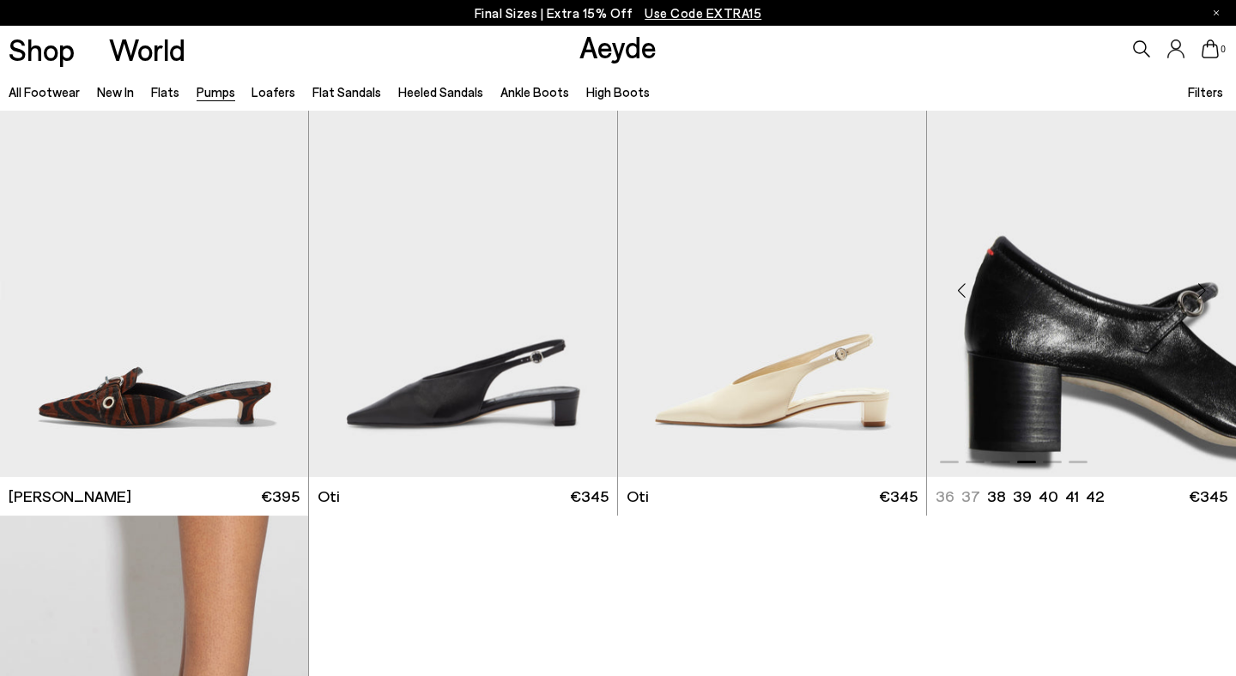
click at [1199, 288] on div "Next slide" at bounding box center [1202, 290] width 52 height 52
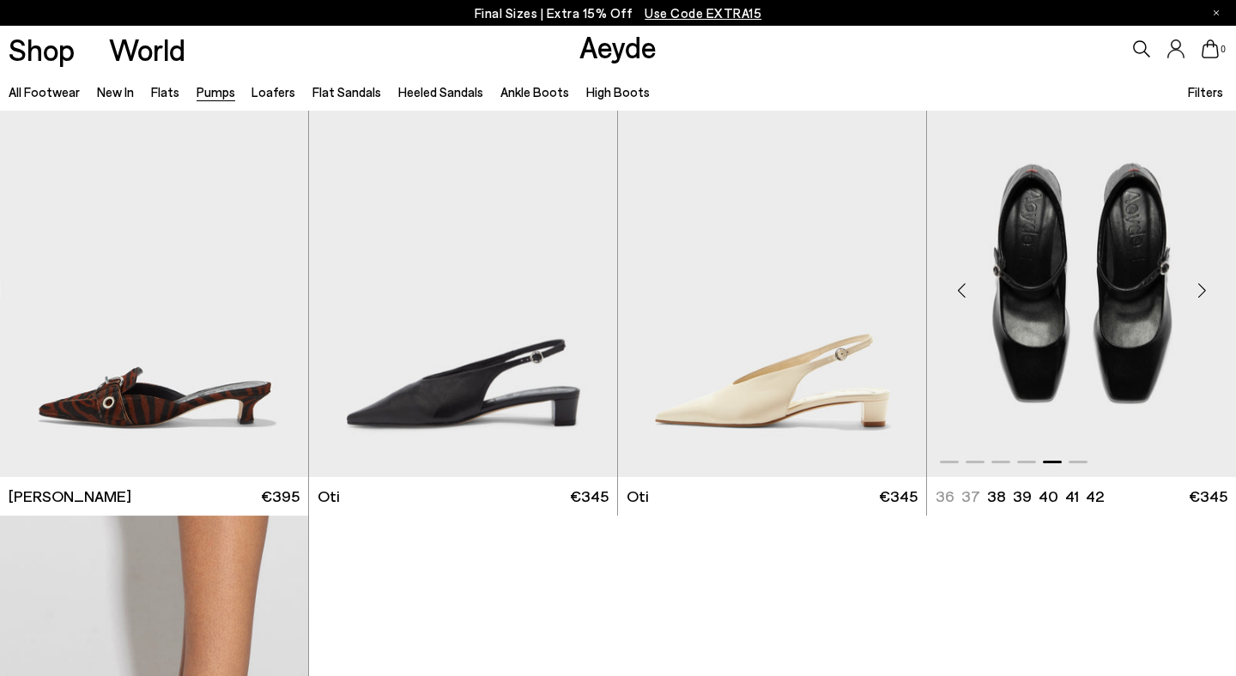
click at [1199, 288] on div "Next slide" at bounding box center [1202, 290] width 52 height 52
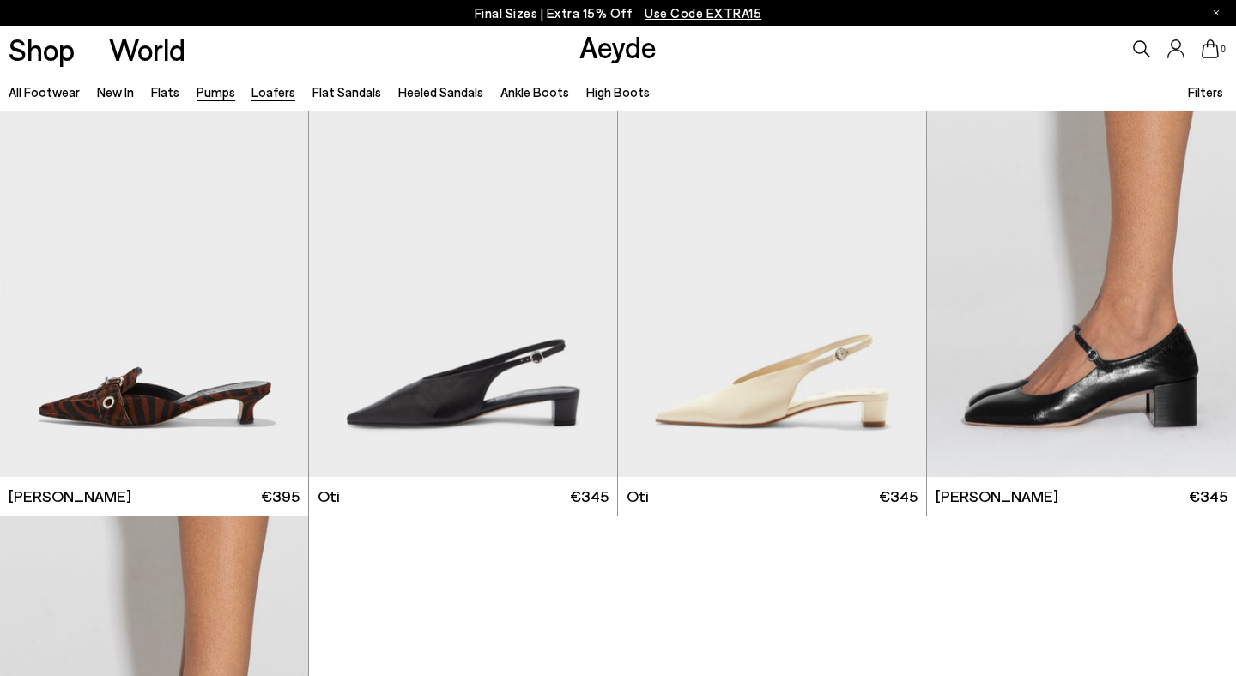
click at [252, 89] on link "Loafers" at bounding box center [274, 91] width 44 height 15
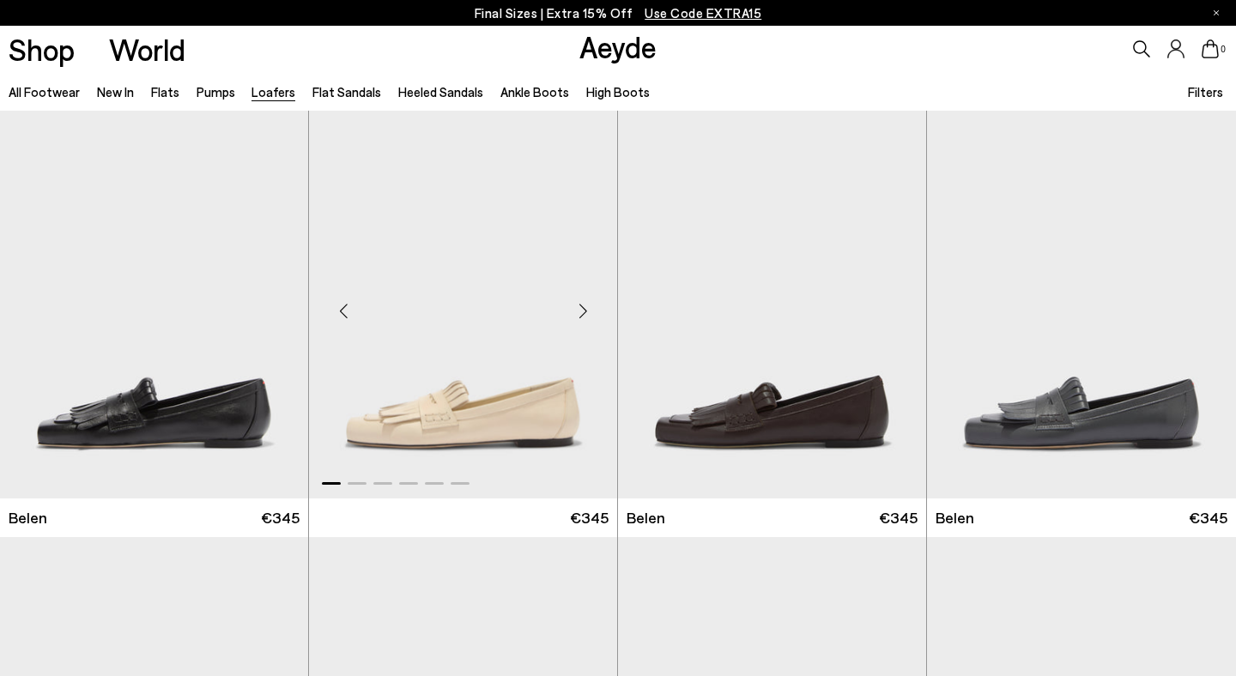
scroll to position [522, 0]
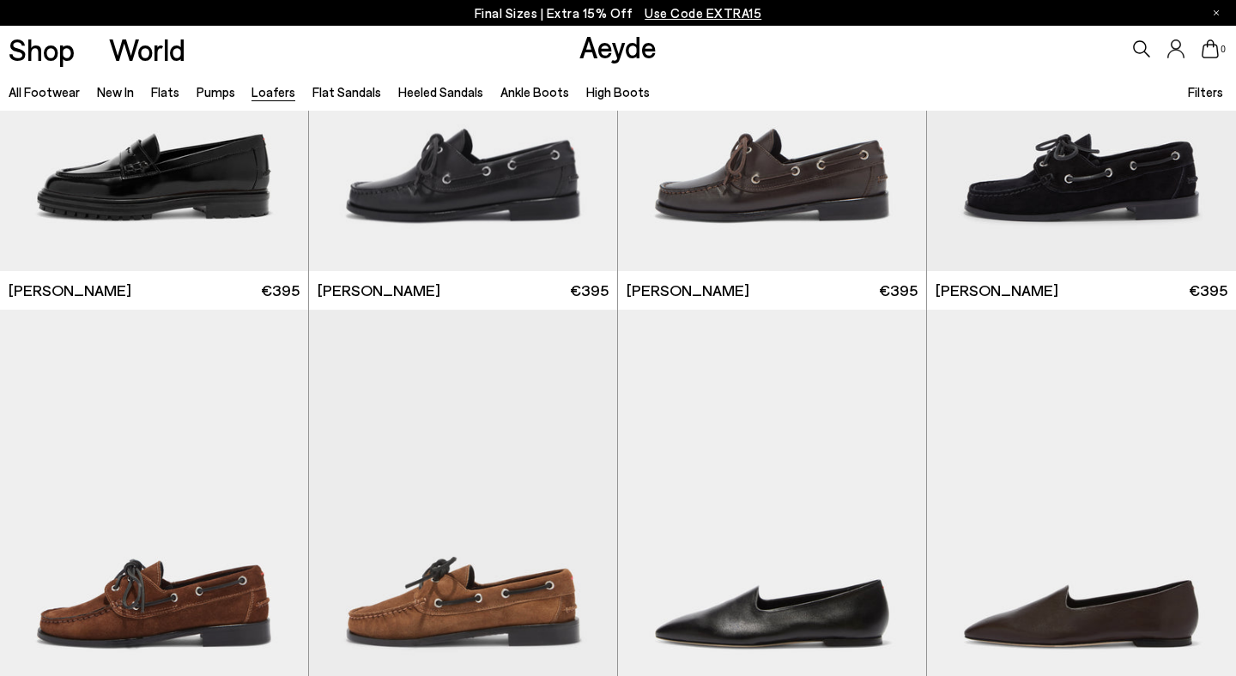
scroll to position [1191, 0]
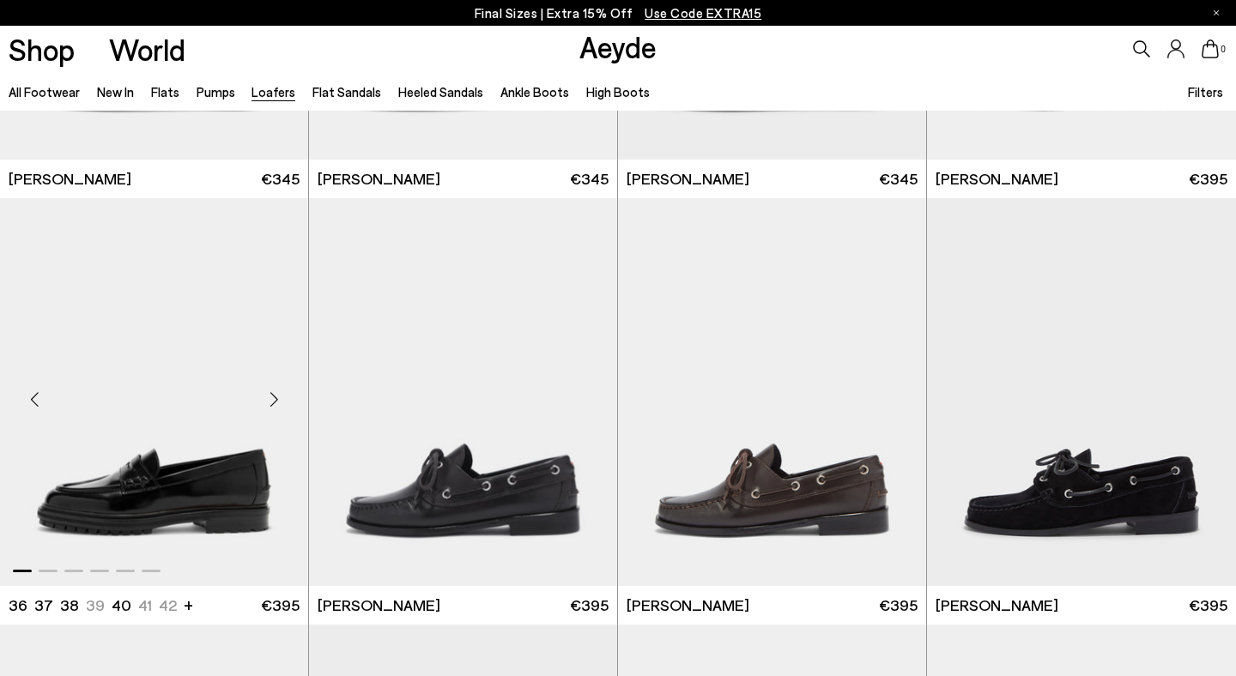
click at [271, 398] on div "Next slide" at bounding box center [274, 399] width 52 height 52
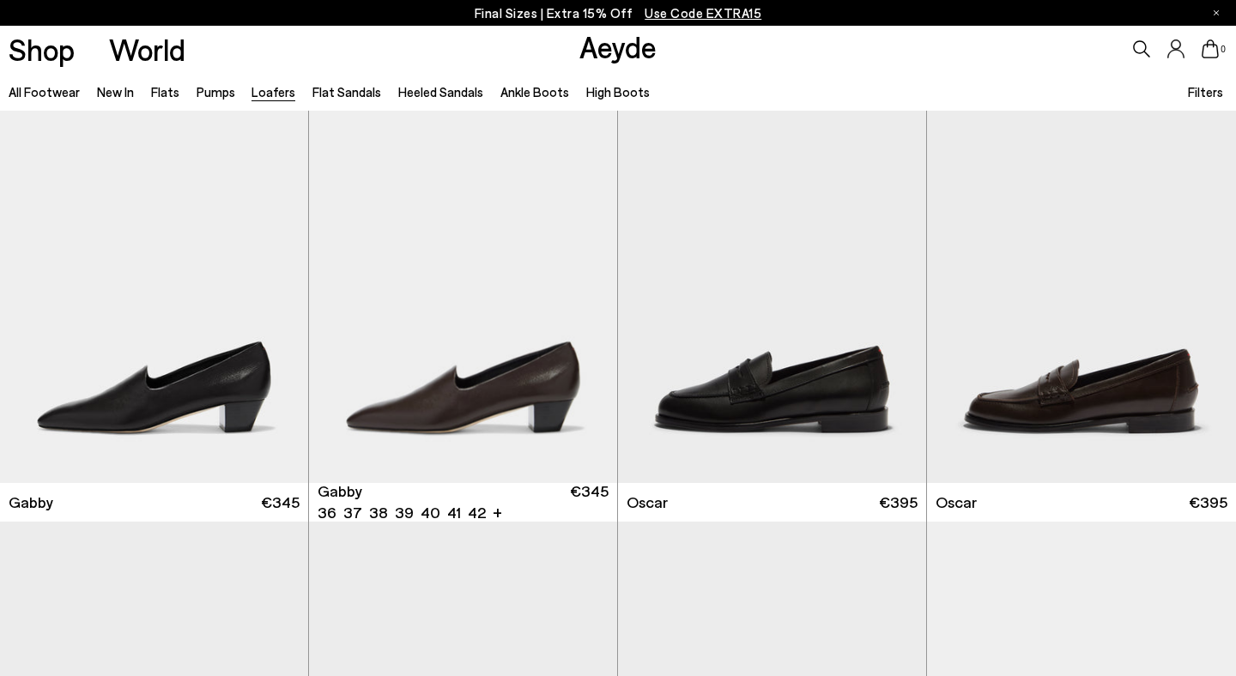
scroll to position [2222, 0]
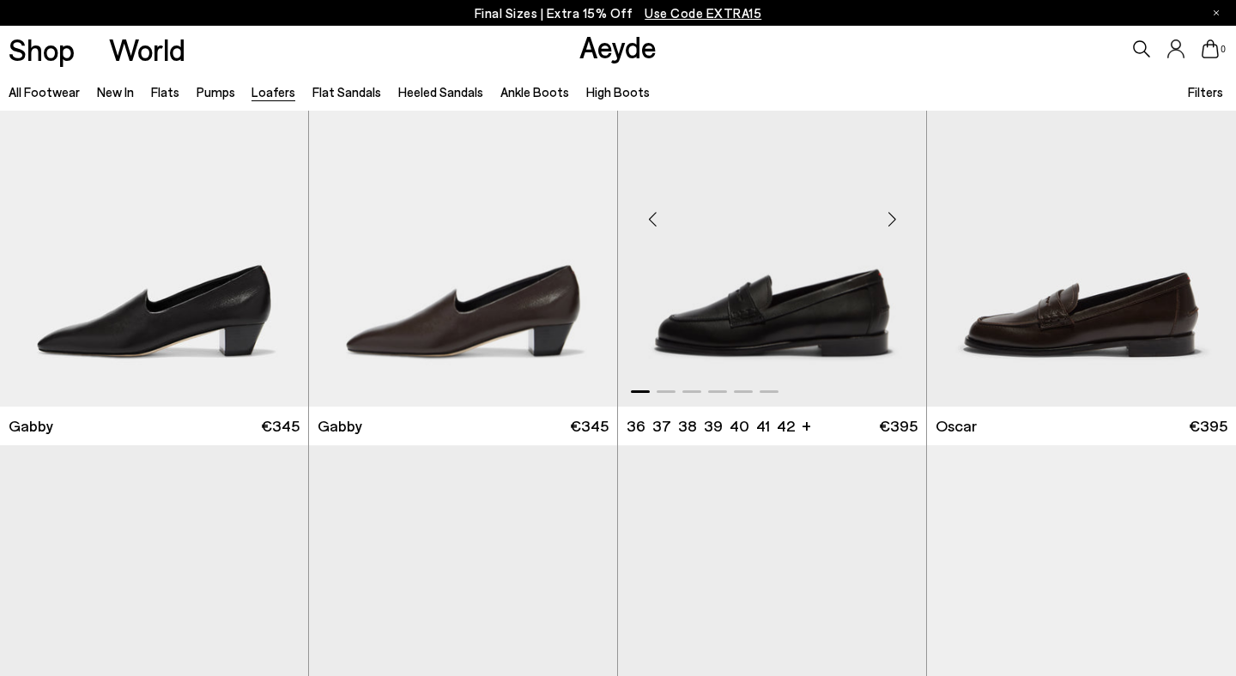
click at [892, 216] on div "Next slide" at bounding box center [892, 220] width 52 height 52
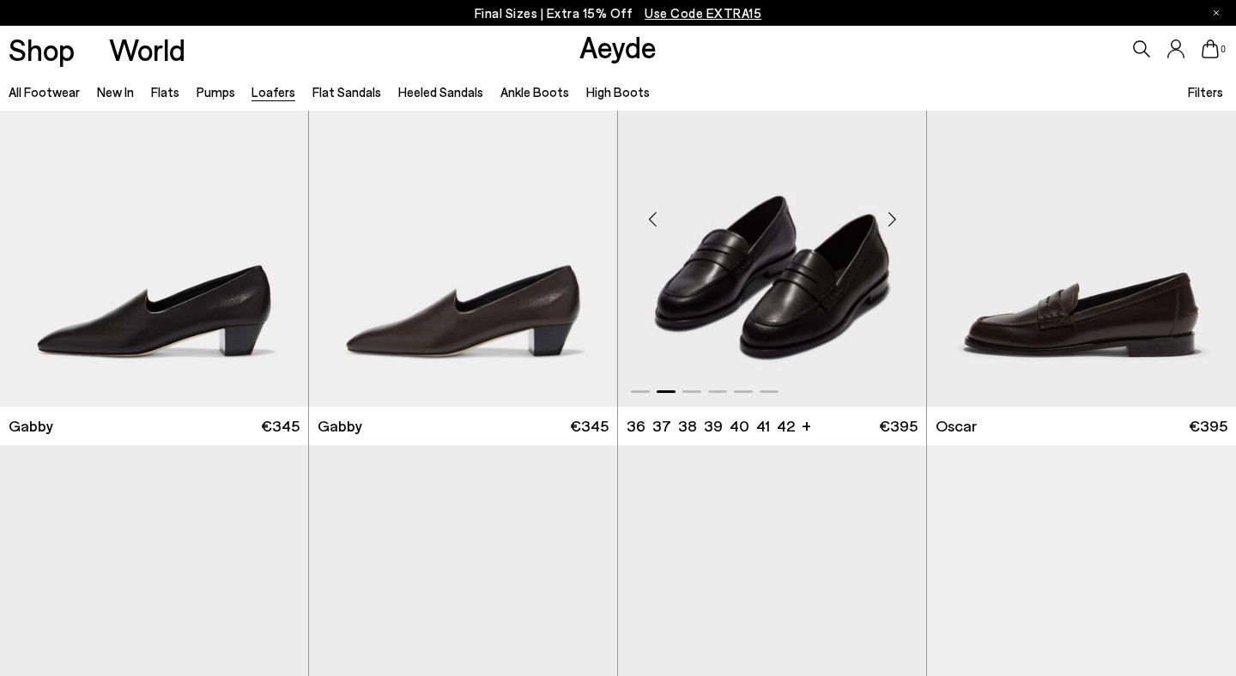
click at [892, 216] on div "Next slide" at bounding box center [892, 220] width 52 height 52
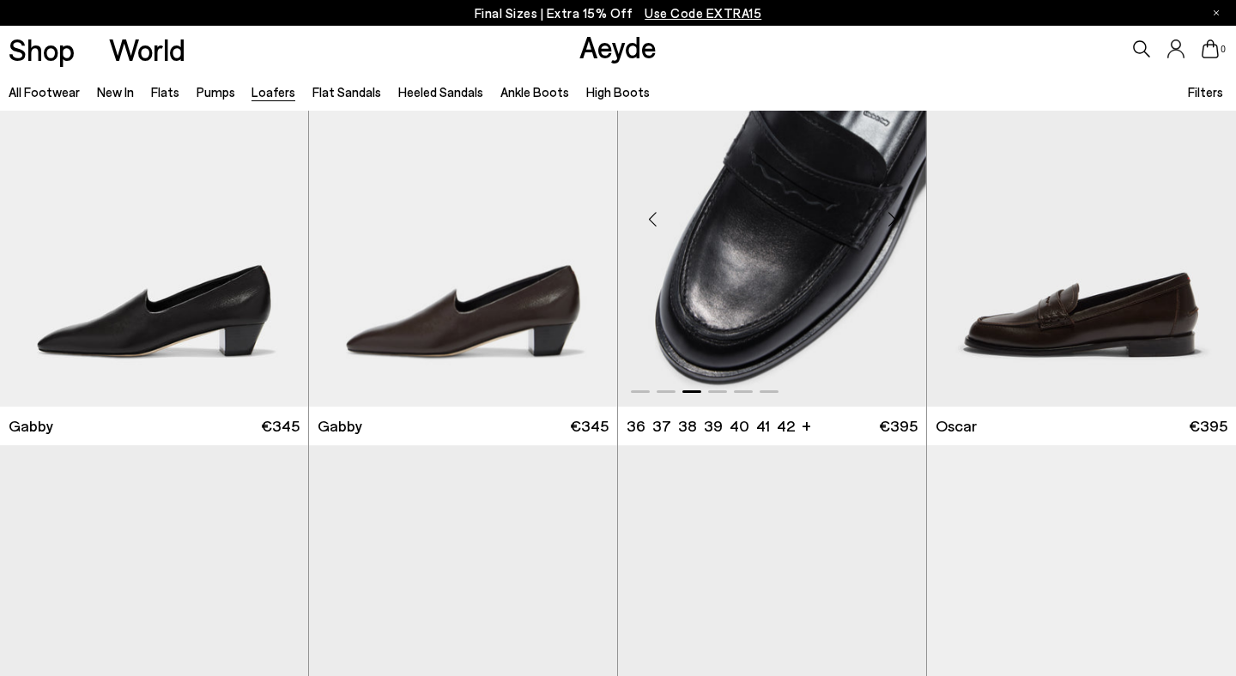
click at [892, 216] on div "Next slide" at bounding box center [892, 220] width 52 height 52
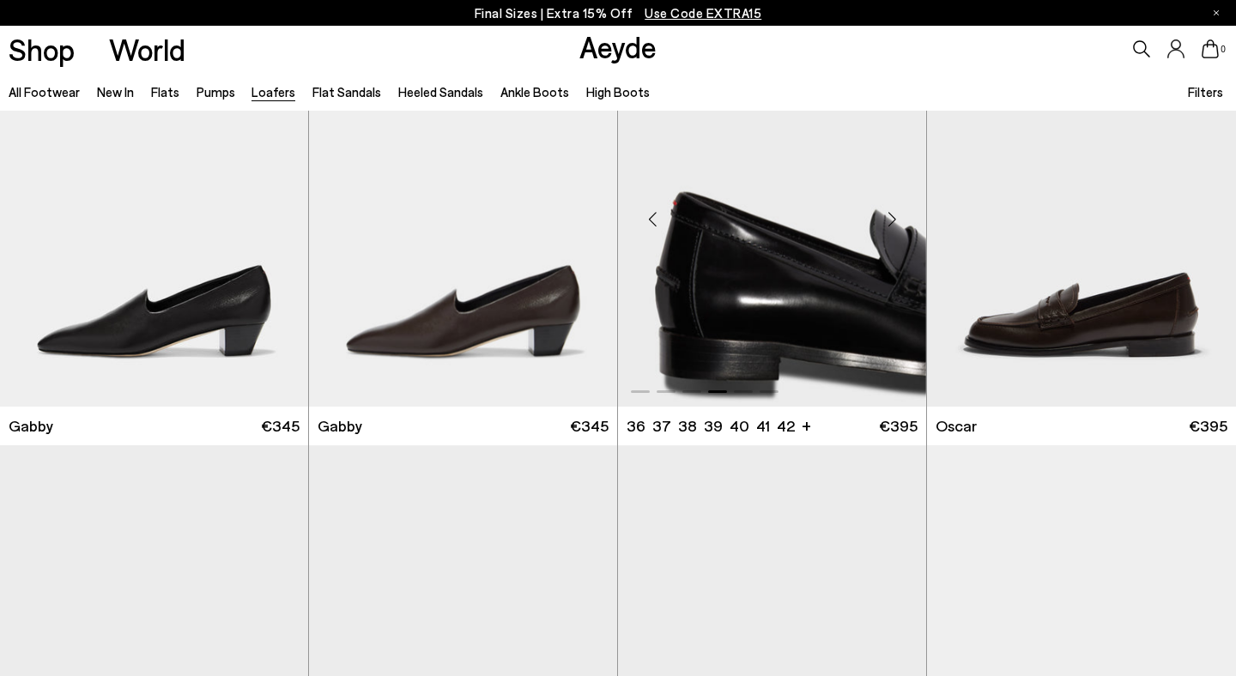
click at [892, 216] on div "Next slide" at bounding box center [892, 220] width 52 height 52
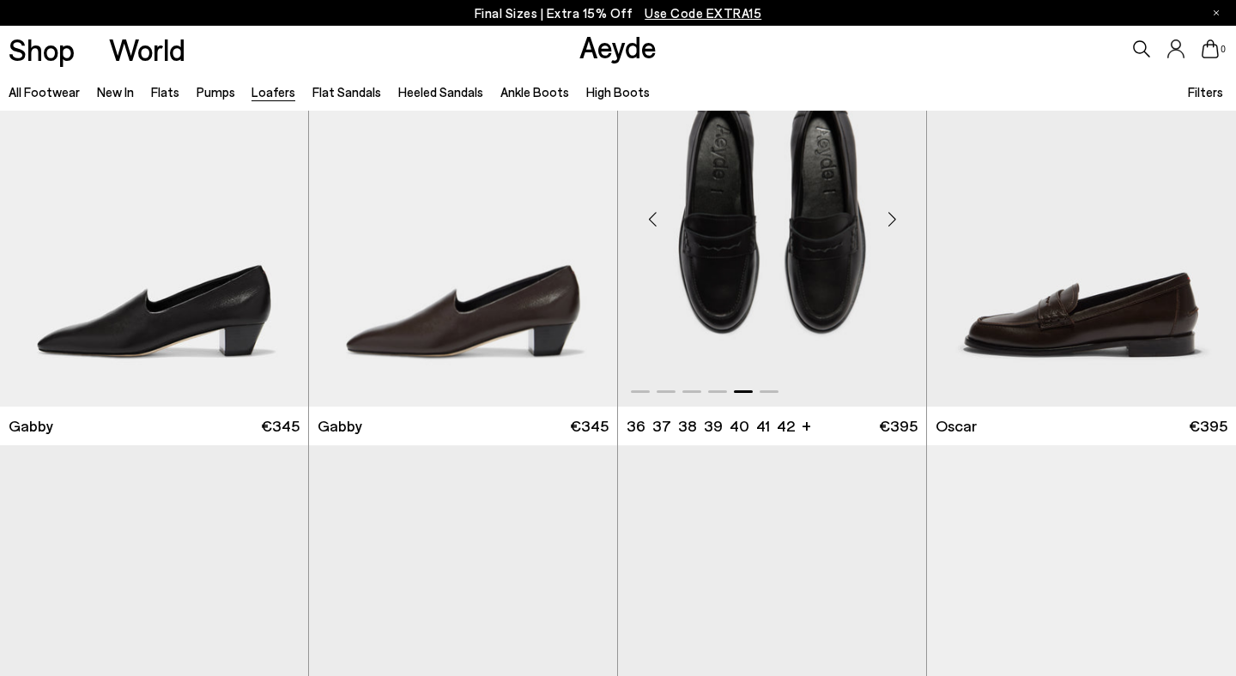
click at [892, 216] on div "Next slide" at bounding box center [892, 220] width 52 height 52
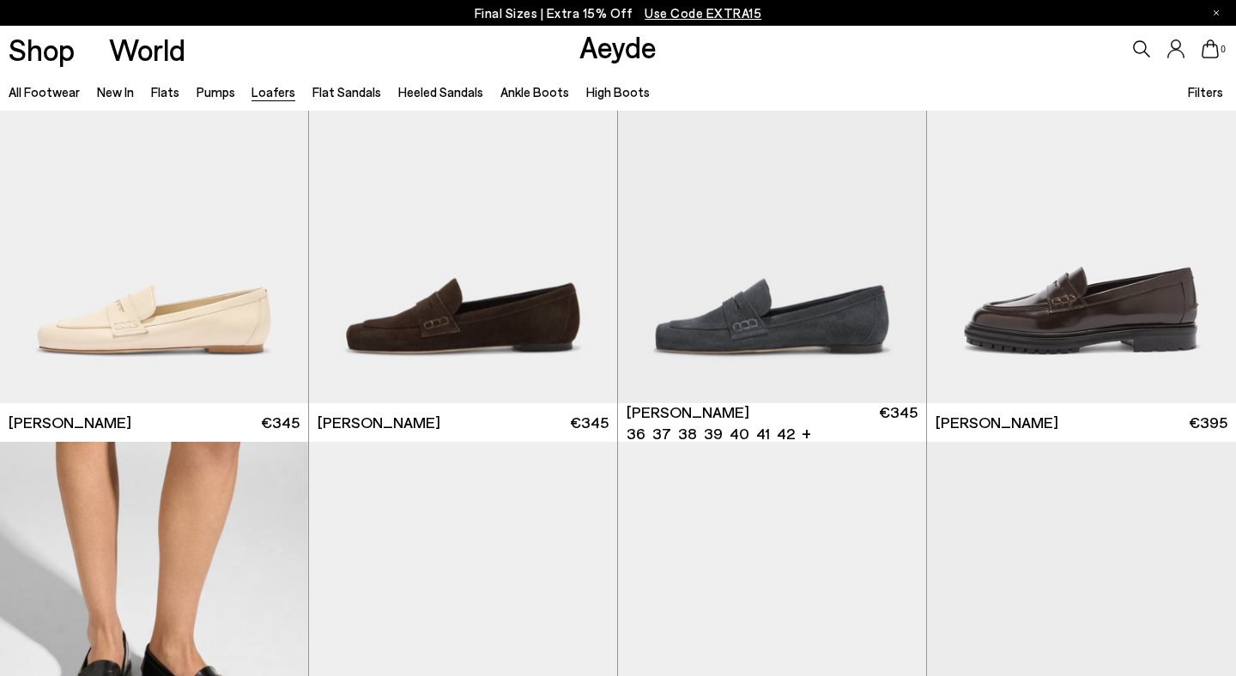
scroll to position [768, 0]
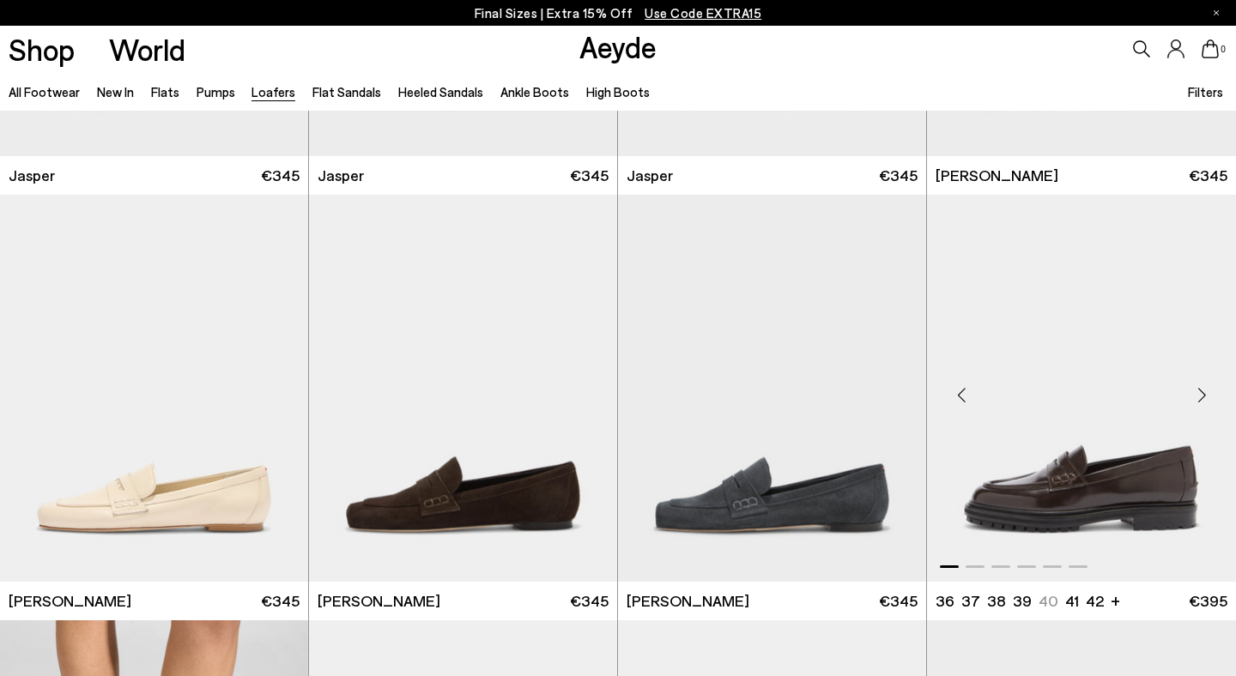
click at [1198, 392] on div "Next slide" at bounding box center [1202, 396] width 52 height 52
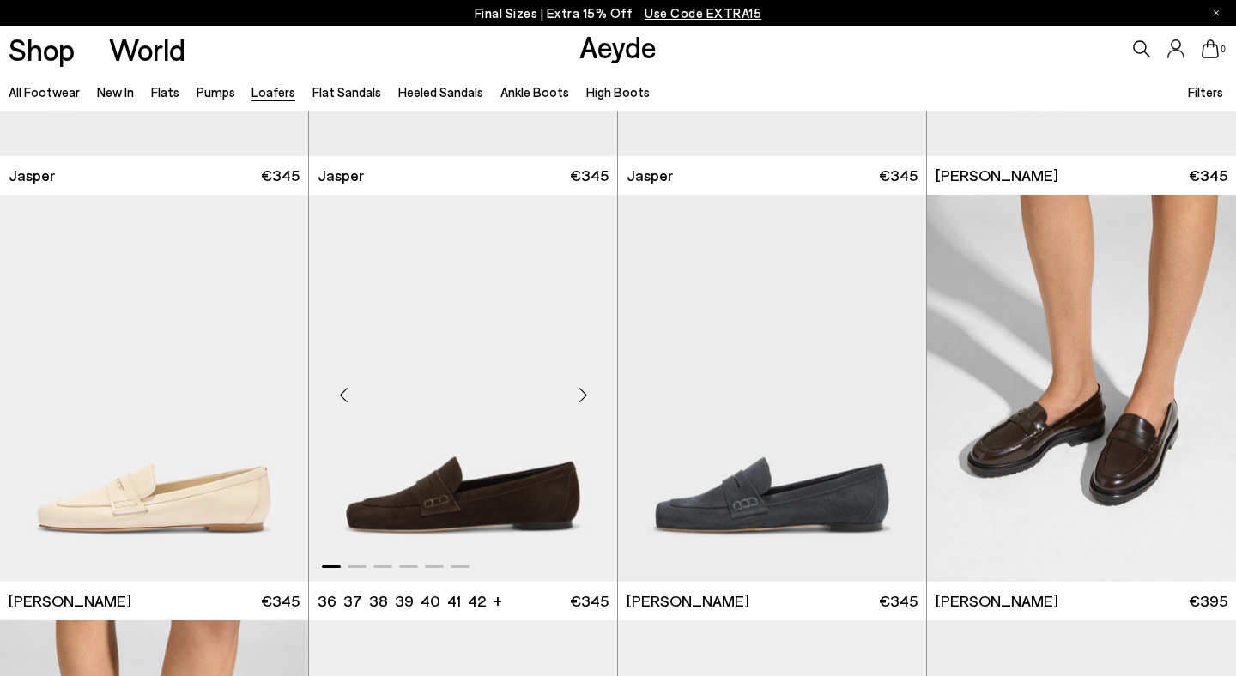
click at [584, 394] on div "Next slide" at bounding box center [583, 396] width 52 height 52
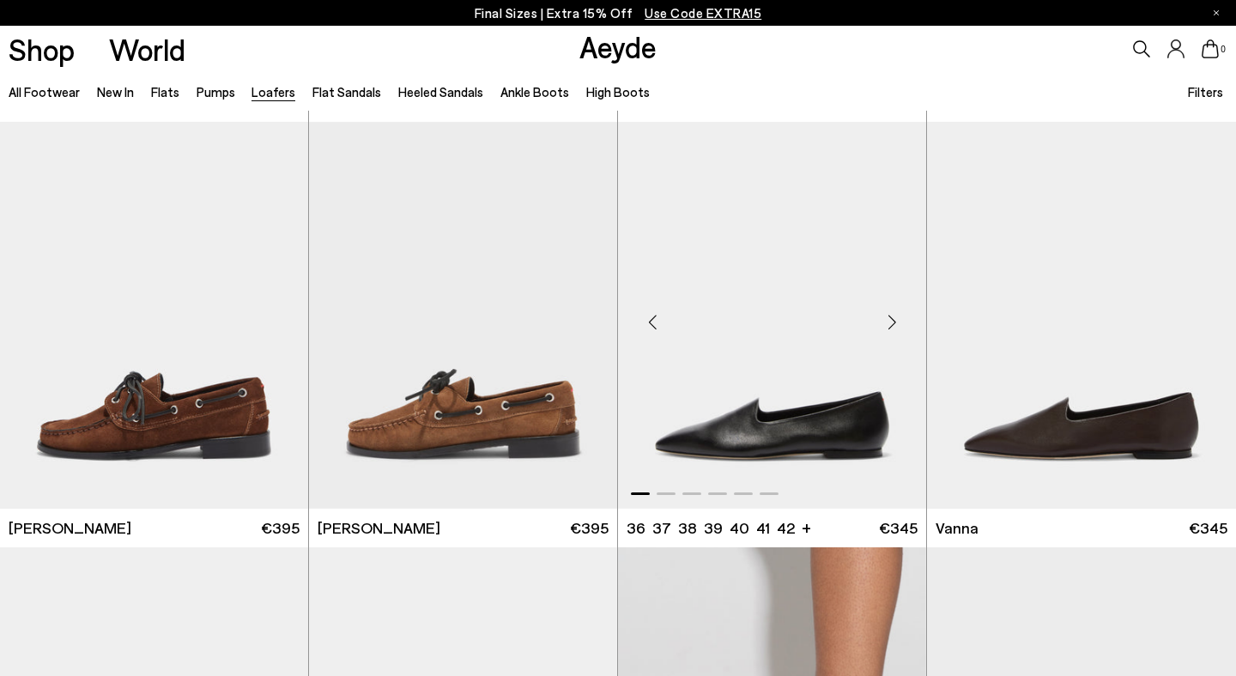
scroll to position [1611, 0]
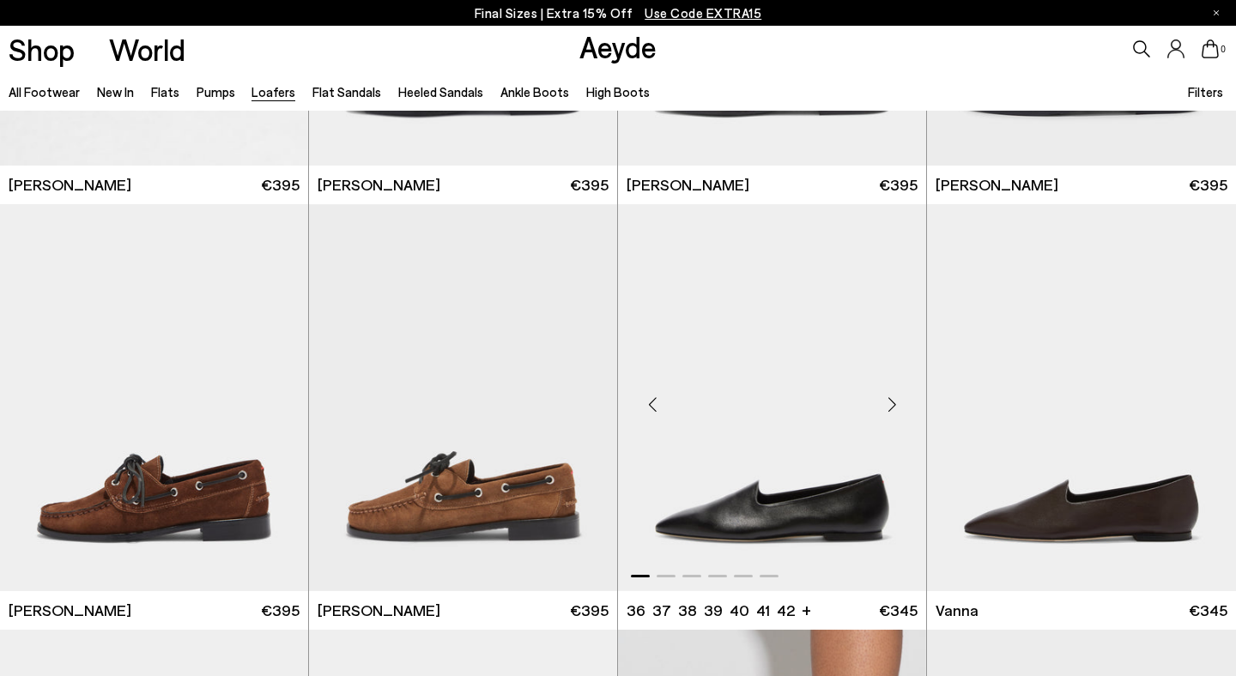
click at [894, 403] on div "Next slide" at bounding box center [892, 405] width 52 height 52
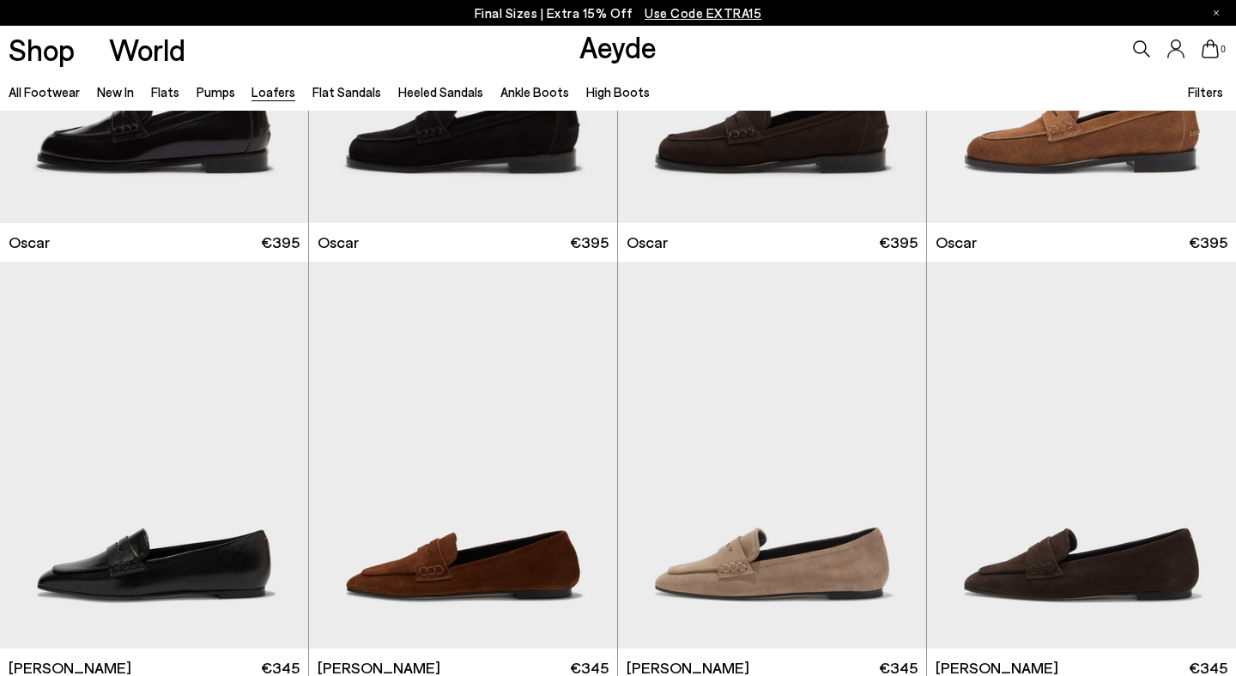
scroll to position [2835, 0]
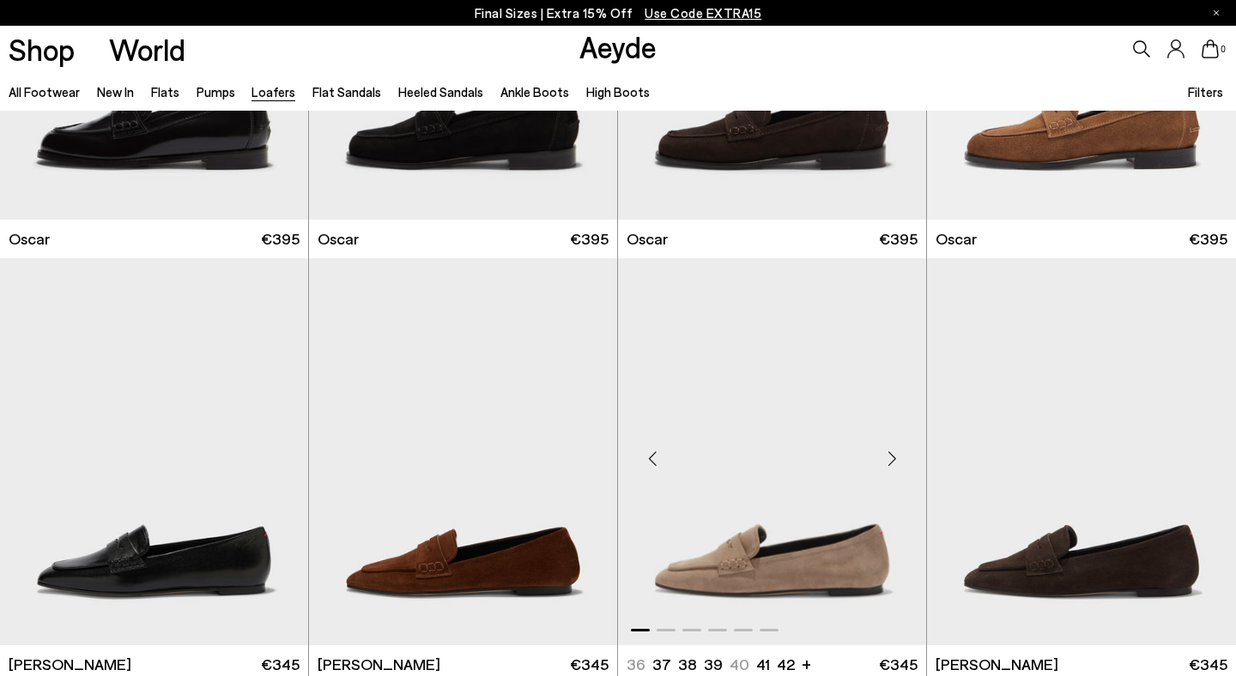
click at [894, 457] on div "Next slide" at bounding box center [892, 459] width 52 height 52
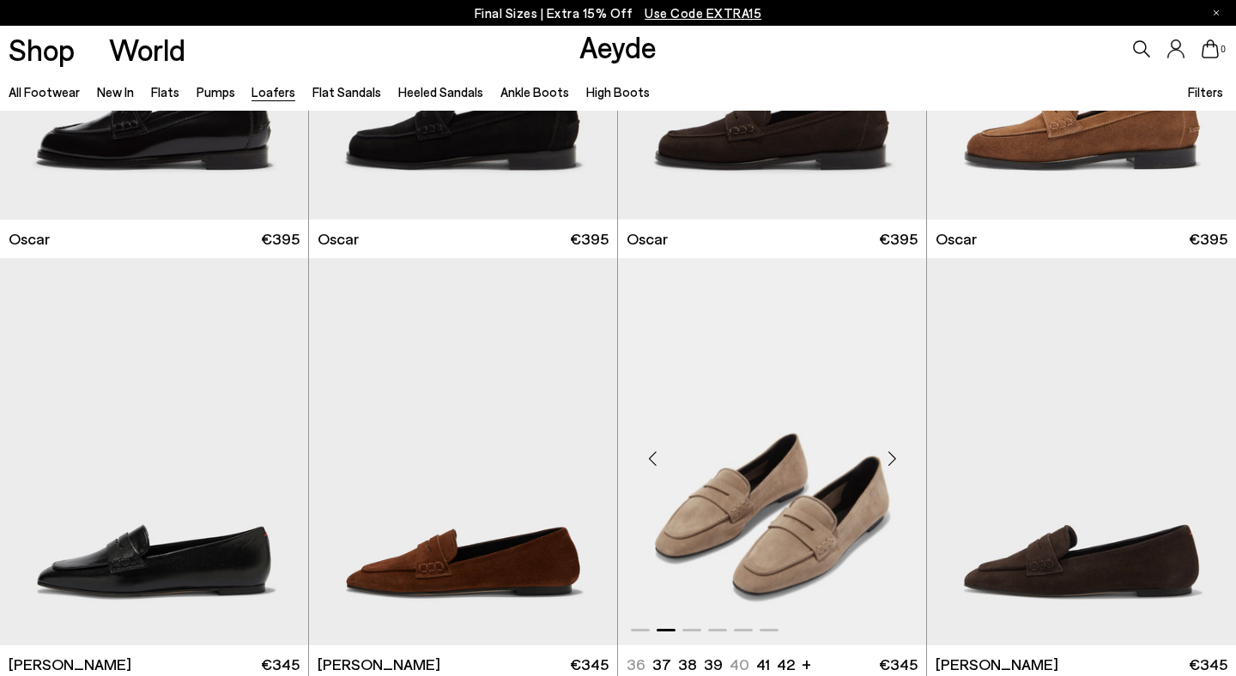
click at [894, 457] on div "Next slide" at bounding box center [892, 459] width 52 height 52
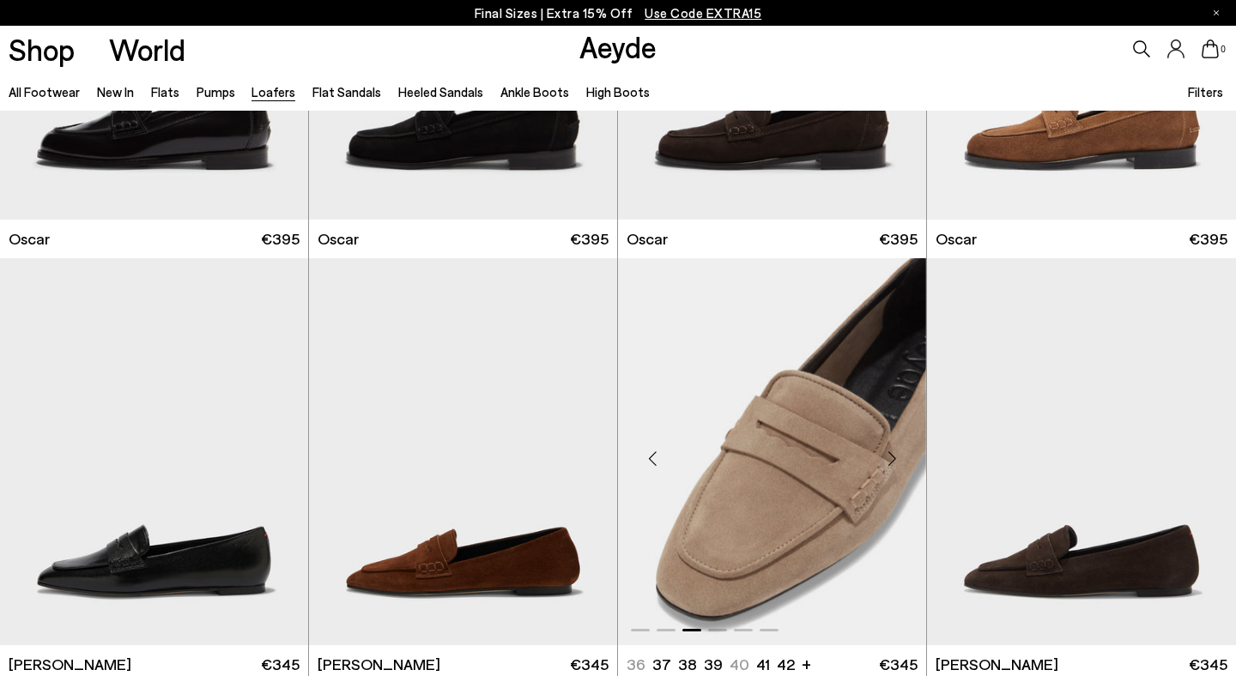
click at [894, 457] on div "Next slide" at bounding box center [892, 459] width 52 height 52
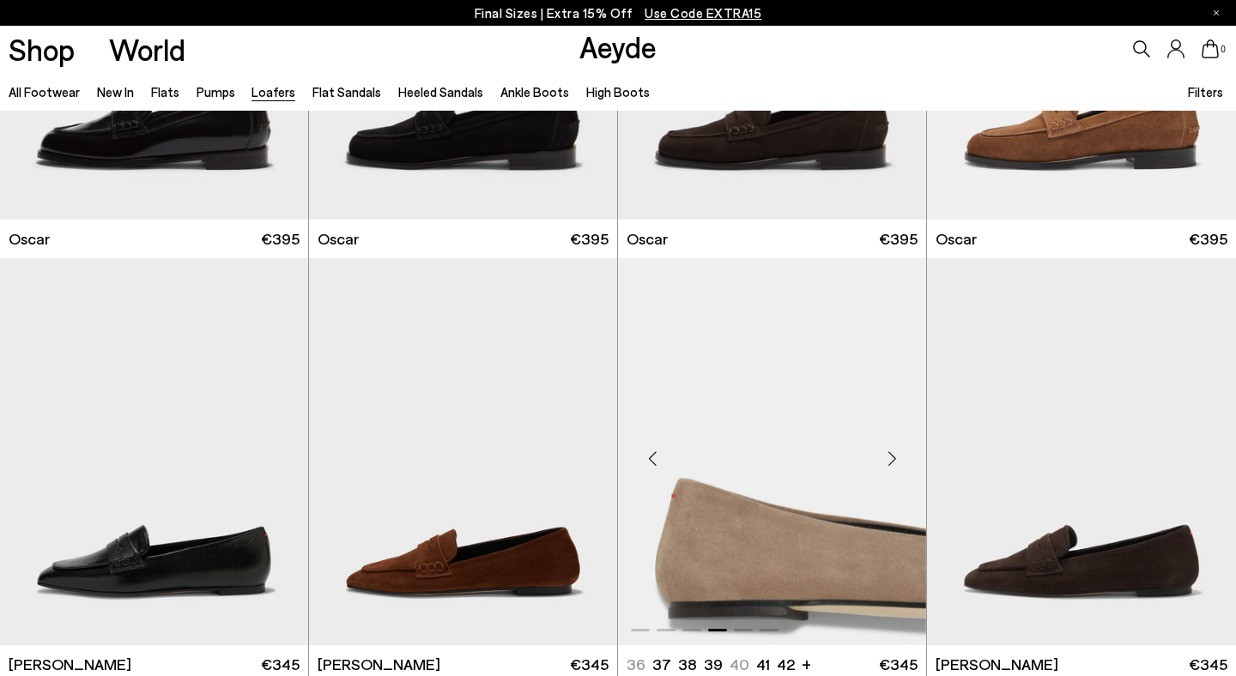
click at [894, 457] on div "Next slide" at bounding box center [892, 459] width 52 height 52
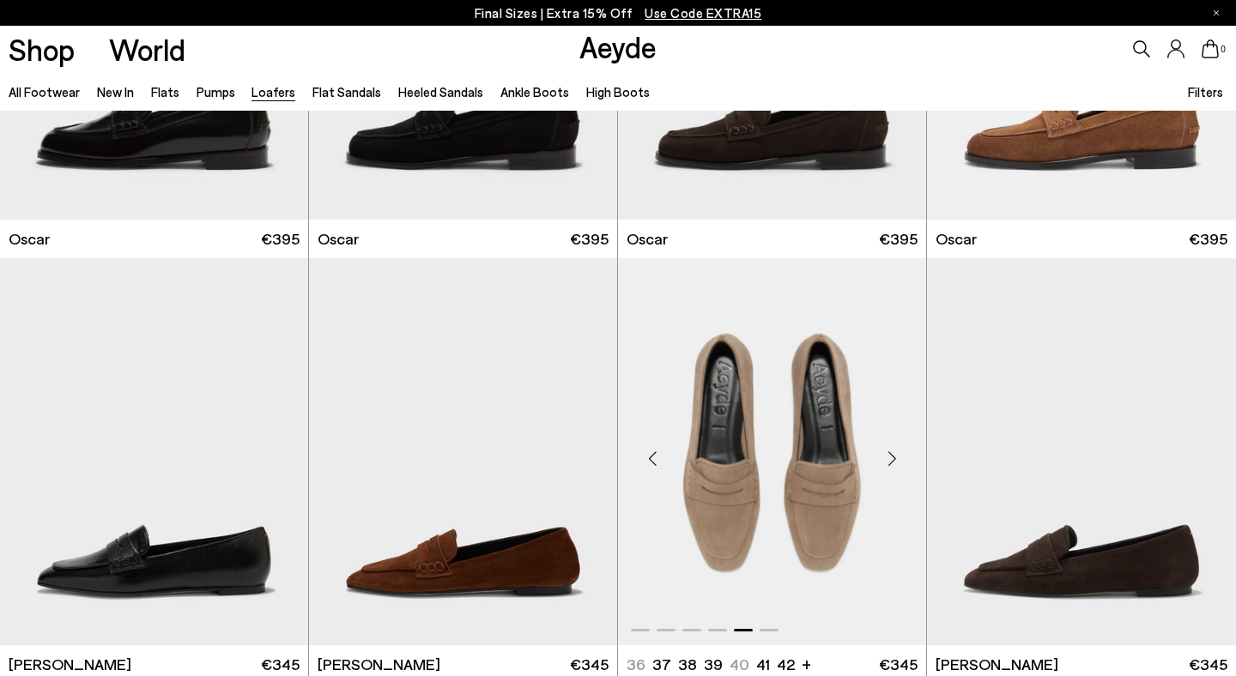
click at [894, 457] on div "Next slide" at bounding box center [892, 459] width 52 height 52
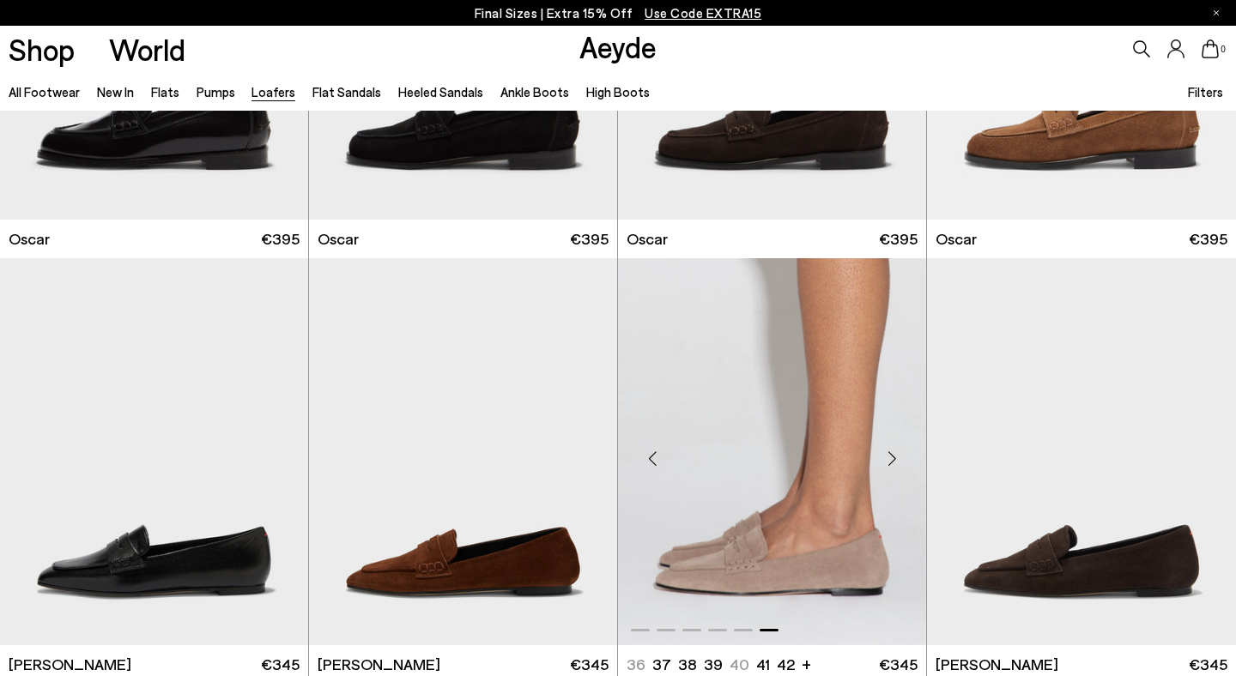
scroll to position [2813, 0]
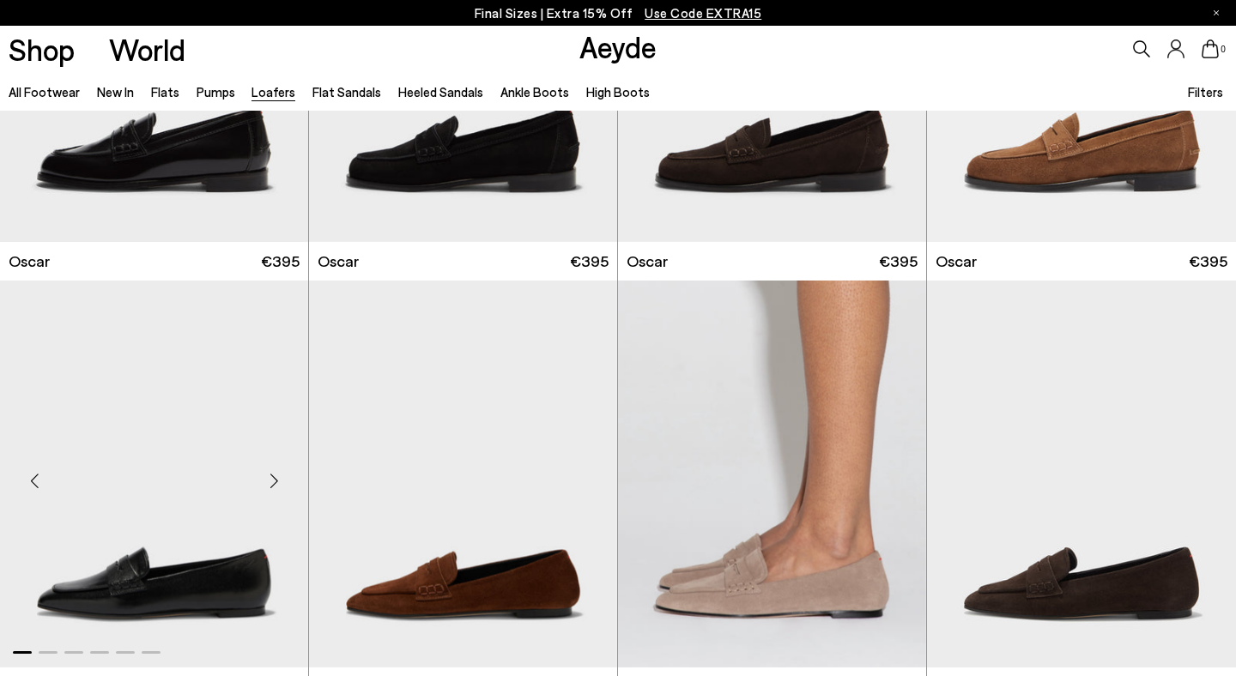
click at [272, 483] on div "Next slide" at bounding box center [274, 482] width 52 height 52
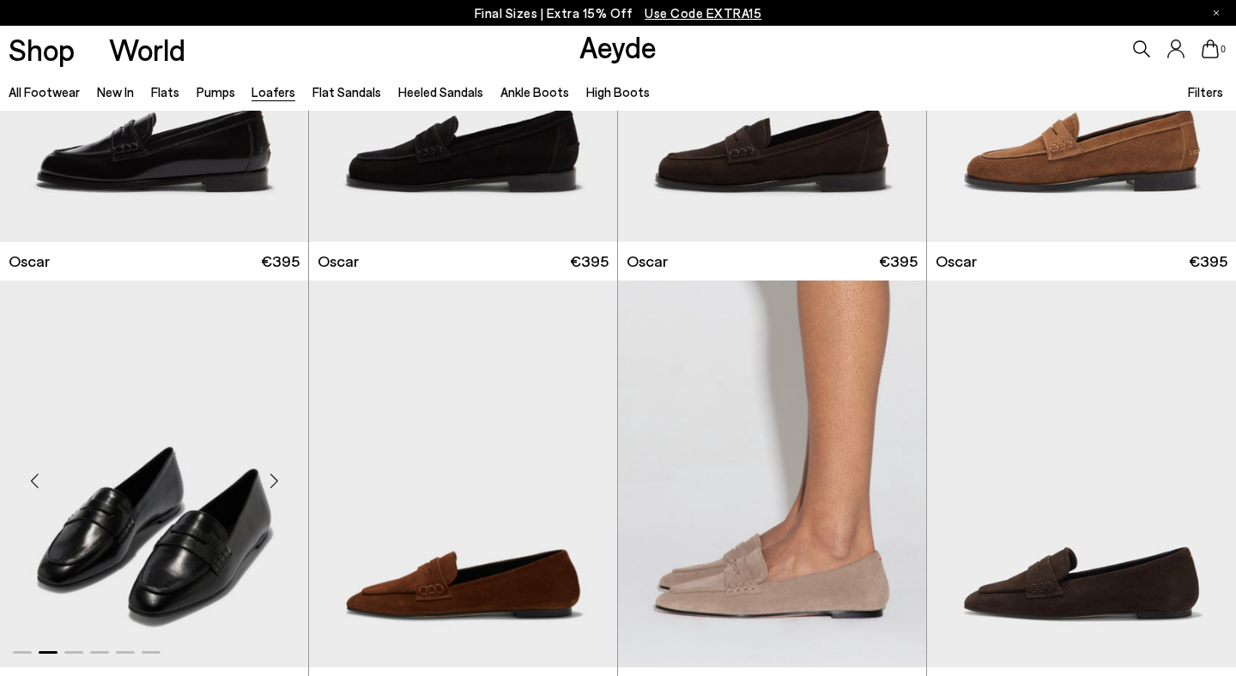
click at [272, 483] on div "Next slide" at bounding box center [274, 482] width 52 height 52
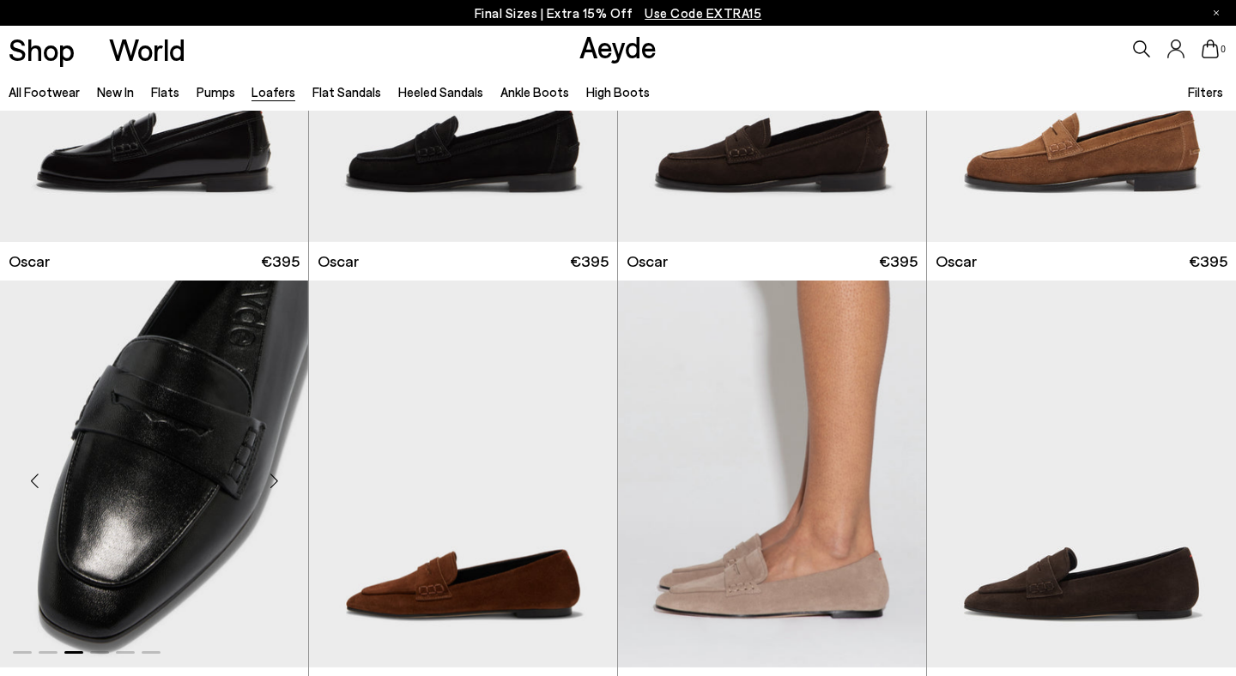
click at [272, 483] on div "Next slide" at bounding box center [274, 482] width 52 height 52
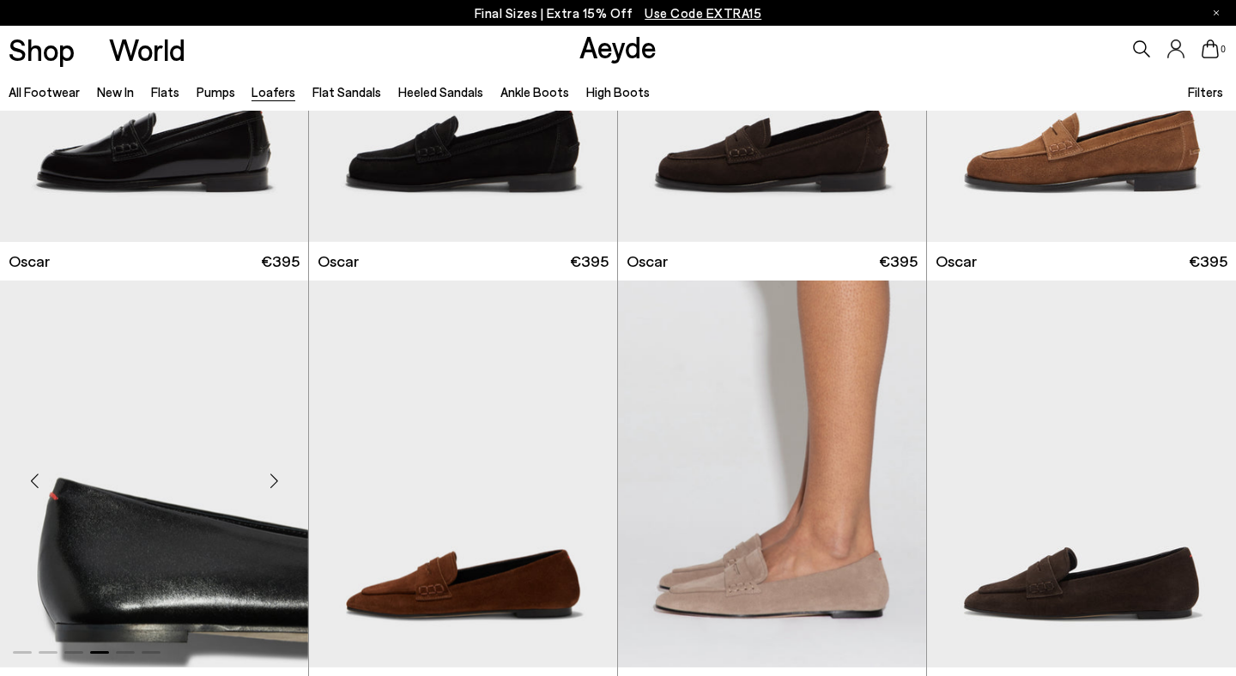
click at [272, 483] on div "Next slide" at bounding box center [274, 482] width 52 height 52
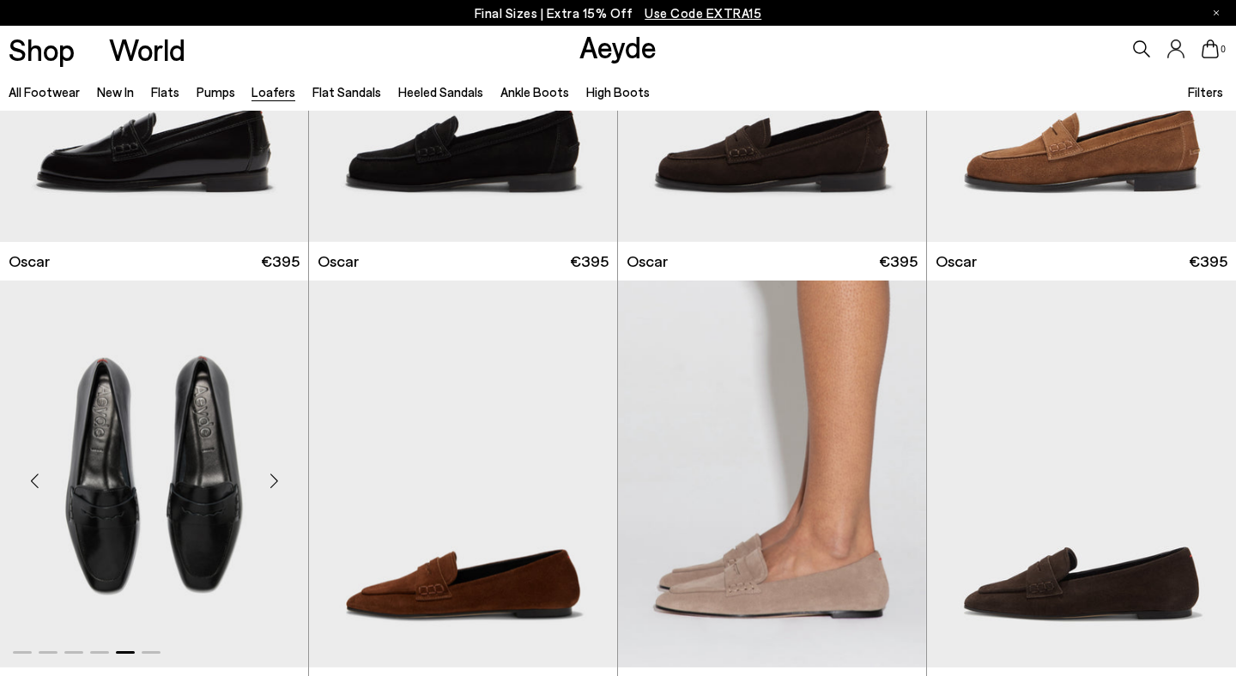
click at [272, 483] on div "Next slide" at bounding box center [274, 482] width 52 height 52
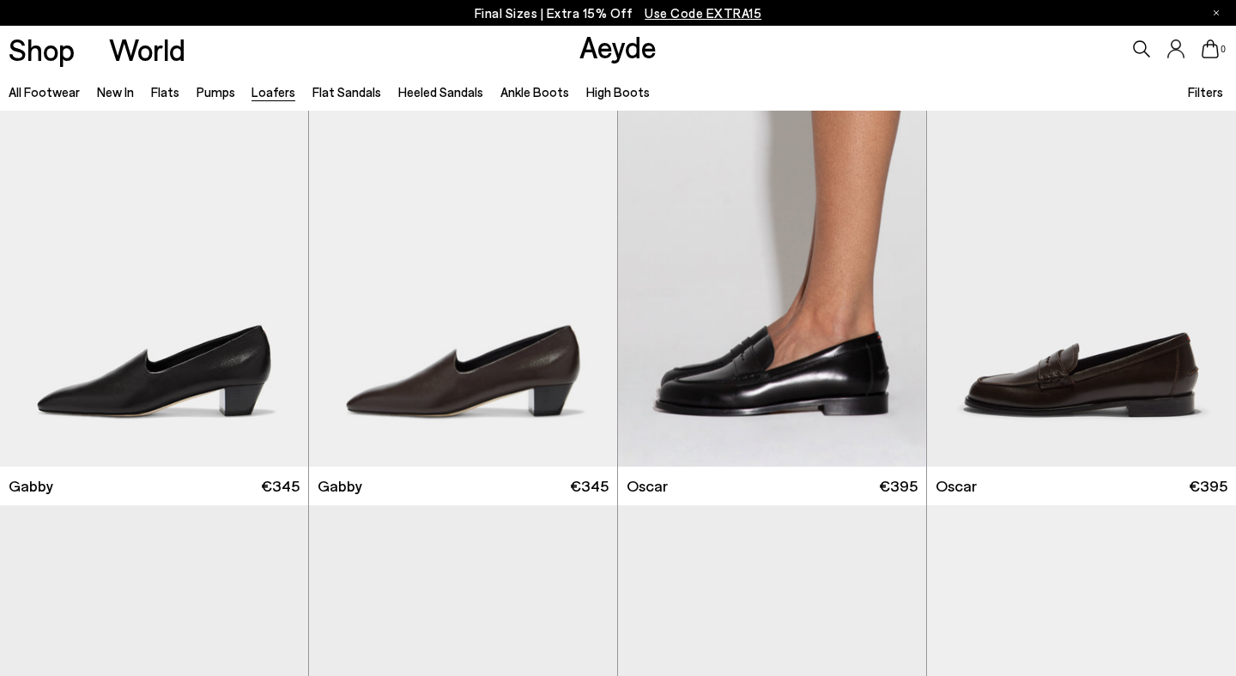
scroll to position [2003, 0]
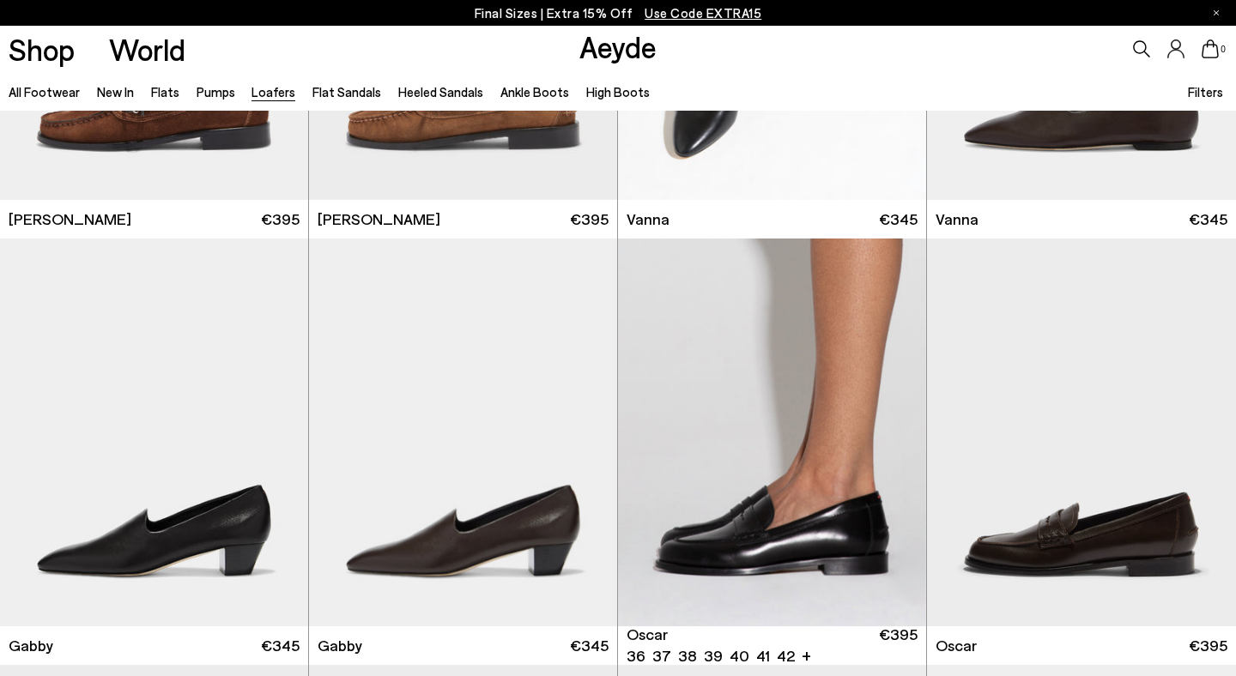
click at [815, 391] on img "6 / 6" at bounding box center [772, 432] width 308 height 387
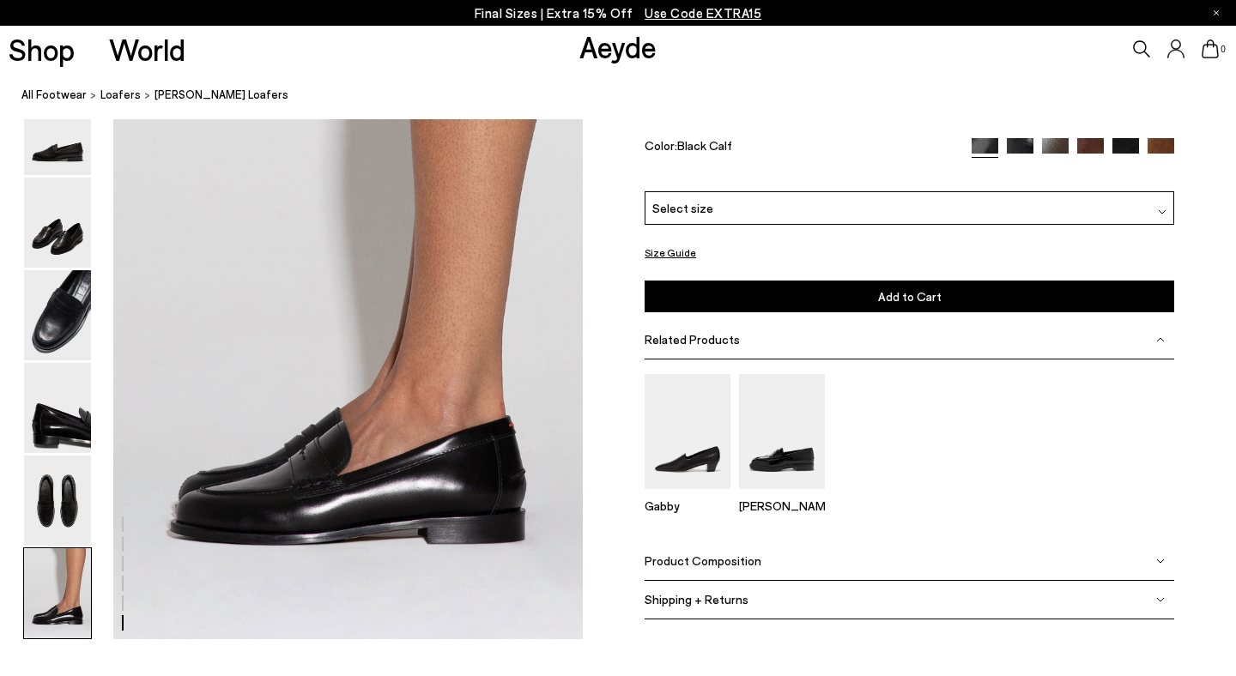
scroll to position [3185, 0]
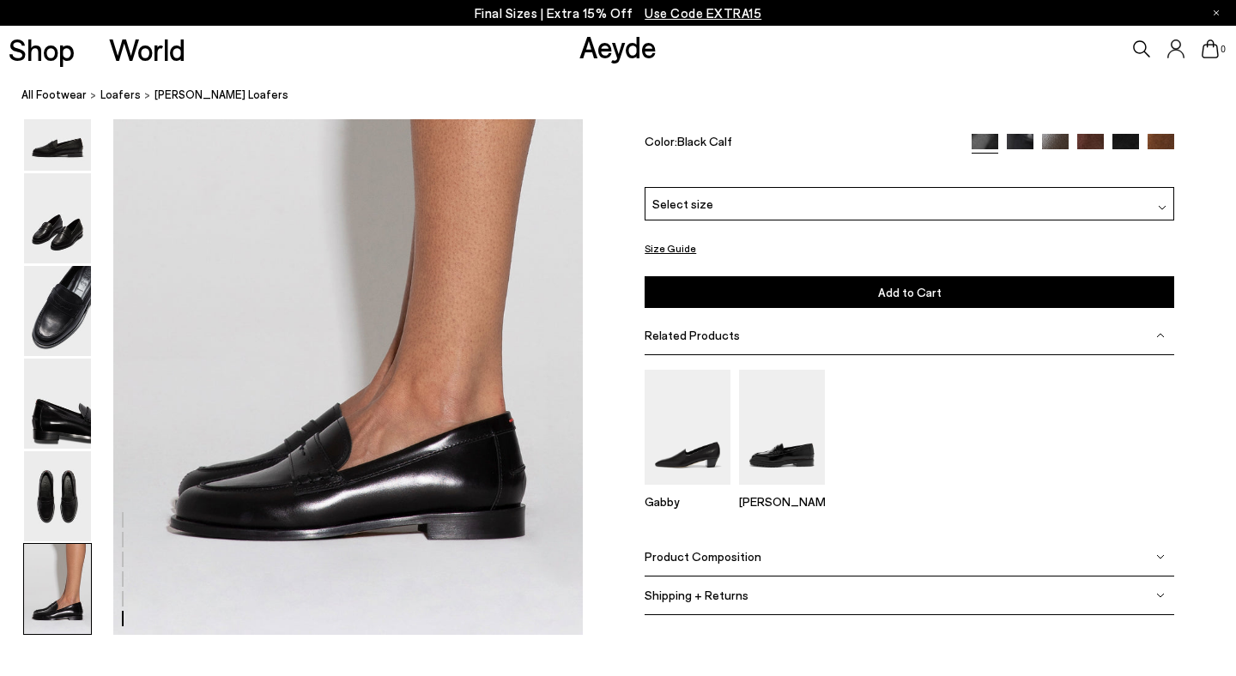
click at [1025, 161] on img at bounding box center [1020, 147] width 27 height 27
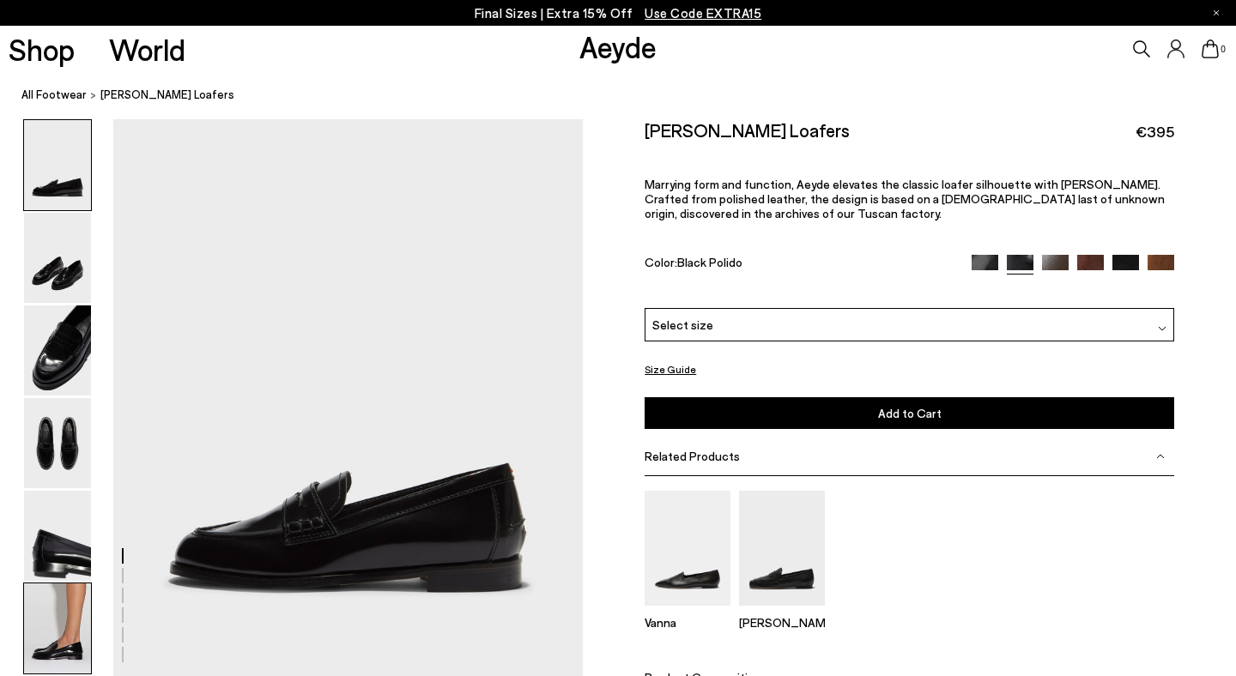
click at [43, 638] on img at bounding box center [57, 629] width 67 height 90
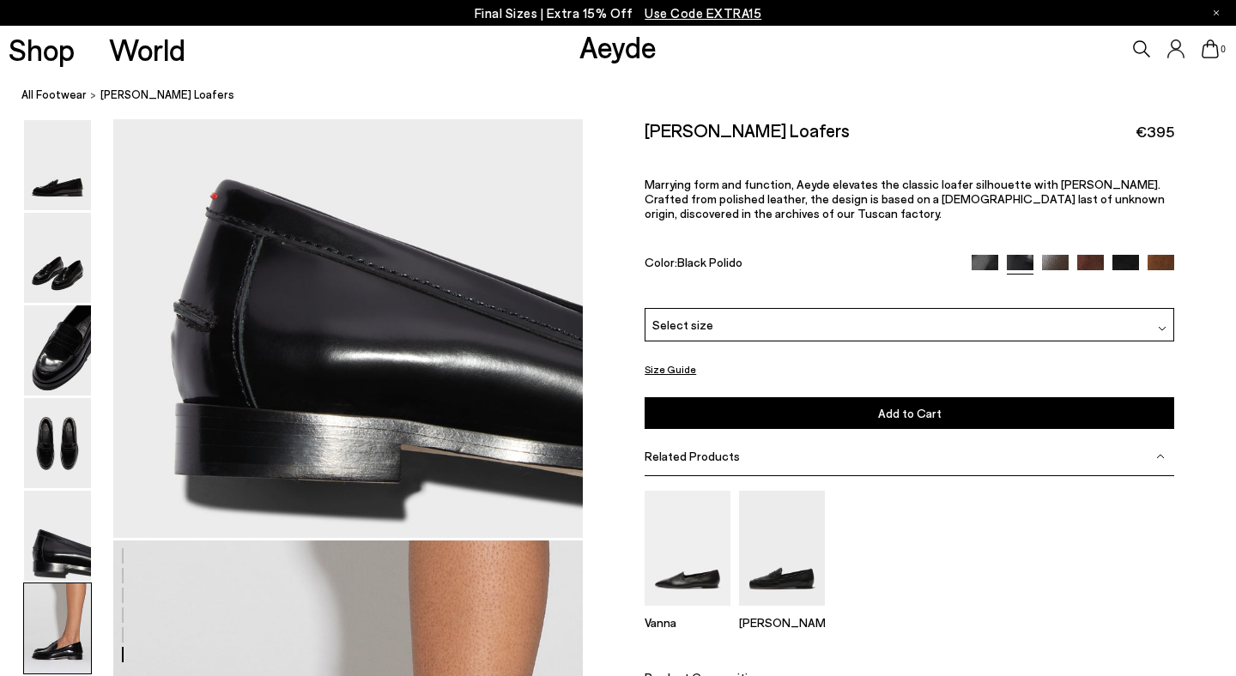
scroll to position [3194, 0]
